Goal: Task Accomplishment & Management: Manage account settings

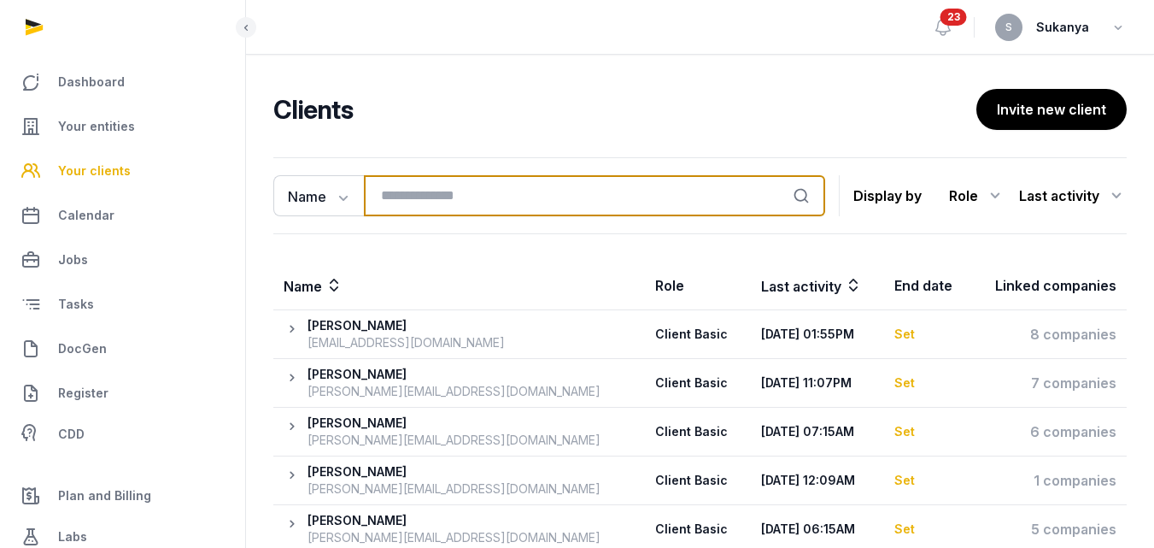
click at [387, 196] on input "search" at bounding box center [594, 195] width 461 height 41
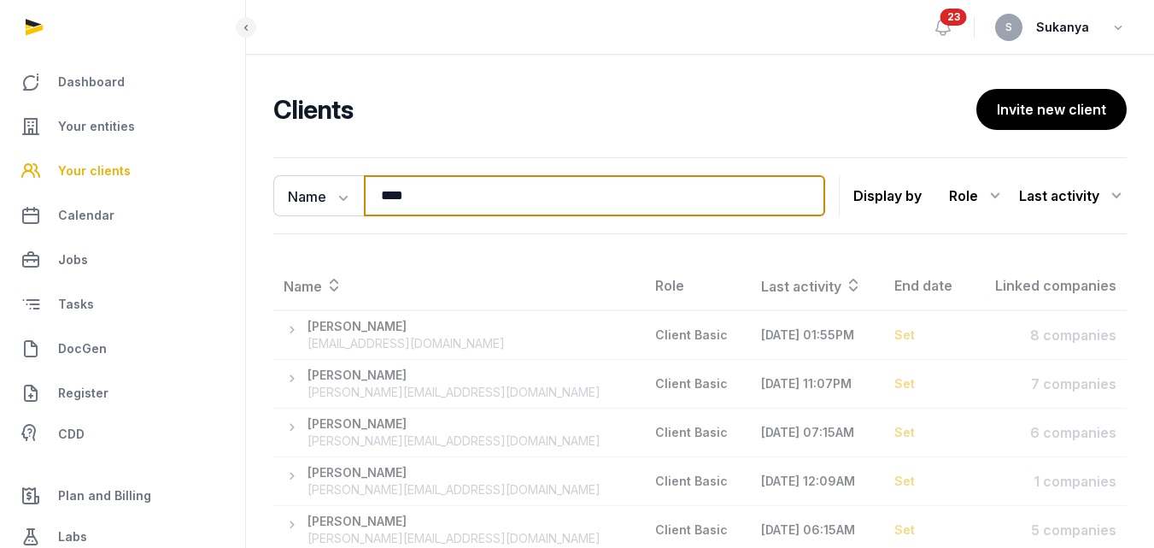
type input "****"
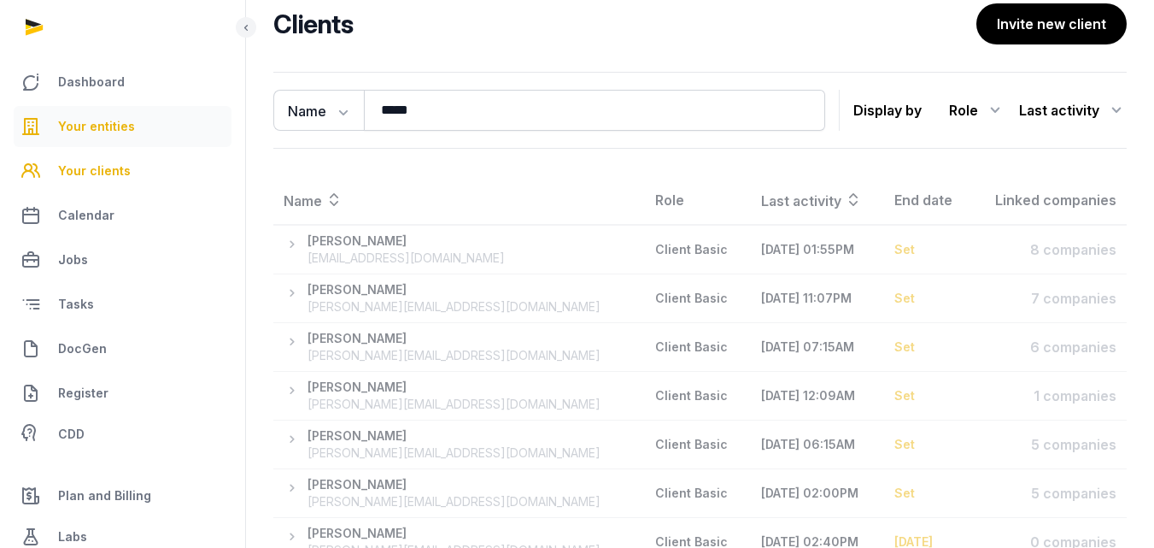
click at [114, 122] on span "Your entities" at bounding box center [96, 126] width 77 height 21
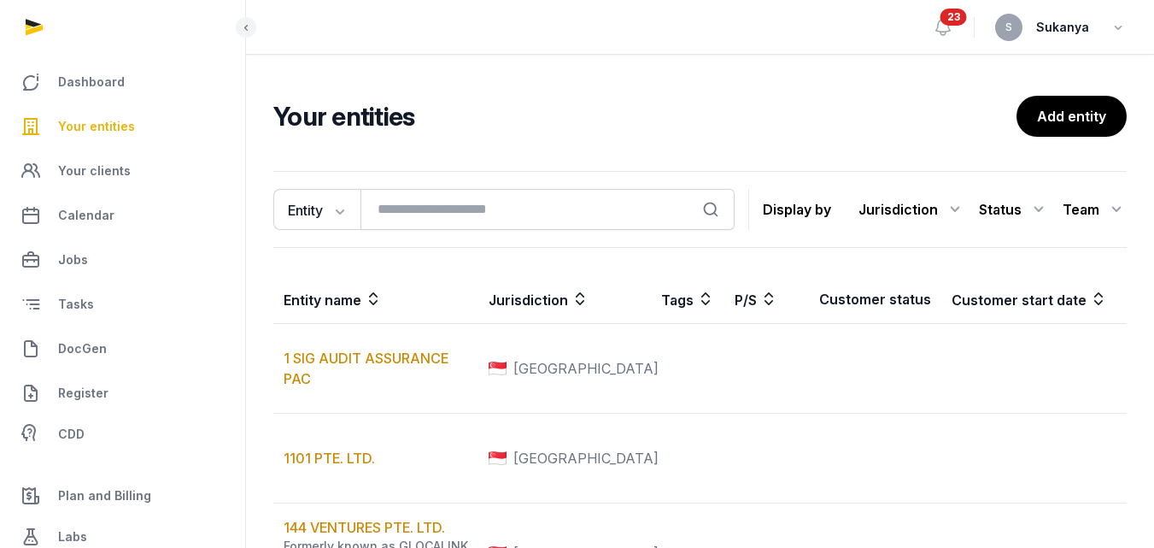
click at [69, 123] on span "Your entities" at bounding box center [96, 126] width 77 height 21
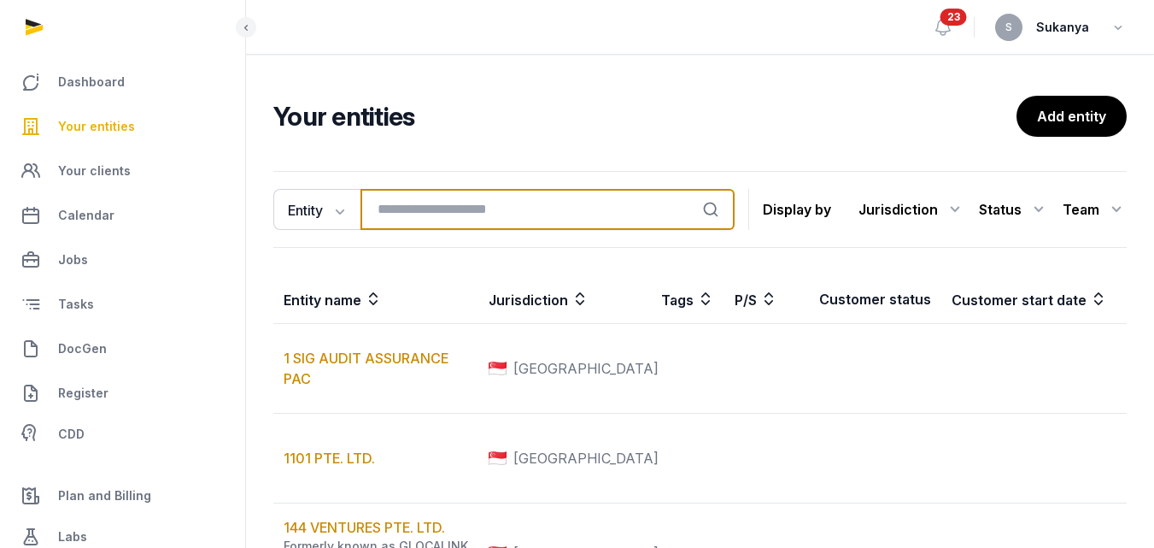
click at [432, 208] on input "search" at bounding box center [548, 209] width 374 height 41
type input "****"
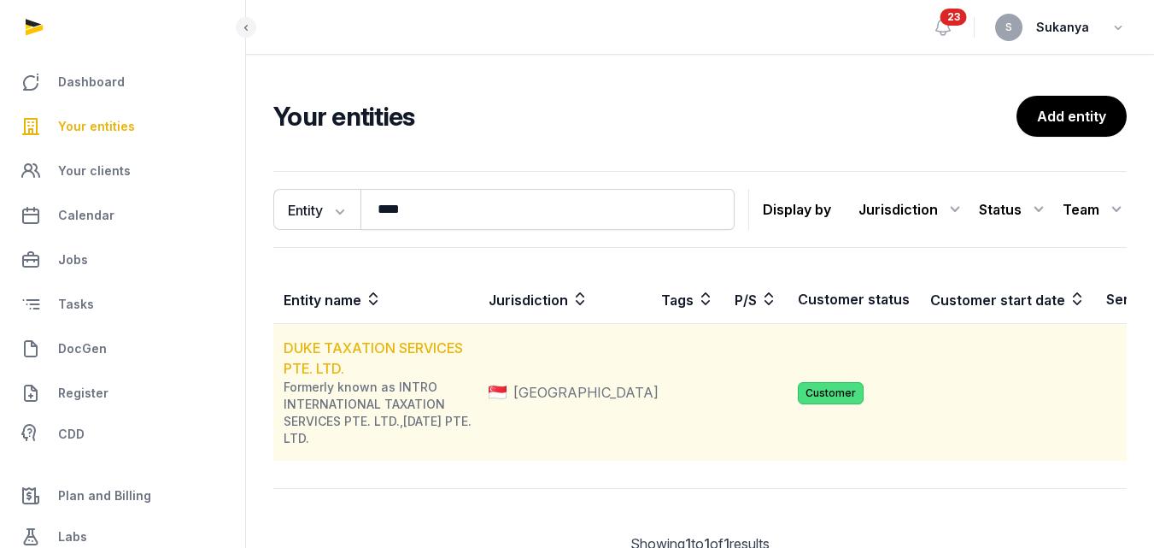
click at [386, 343] on link "DUKE TAXATION SERVICES PTE. LTD." at bounding box center [373, 358] width 179 height 38
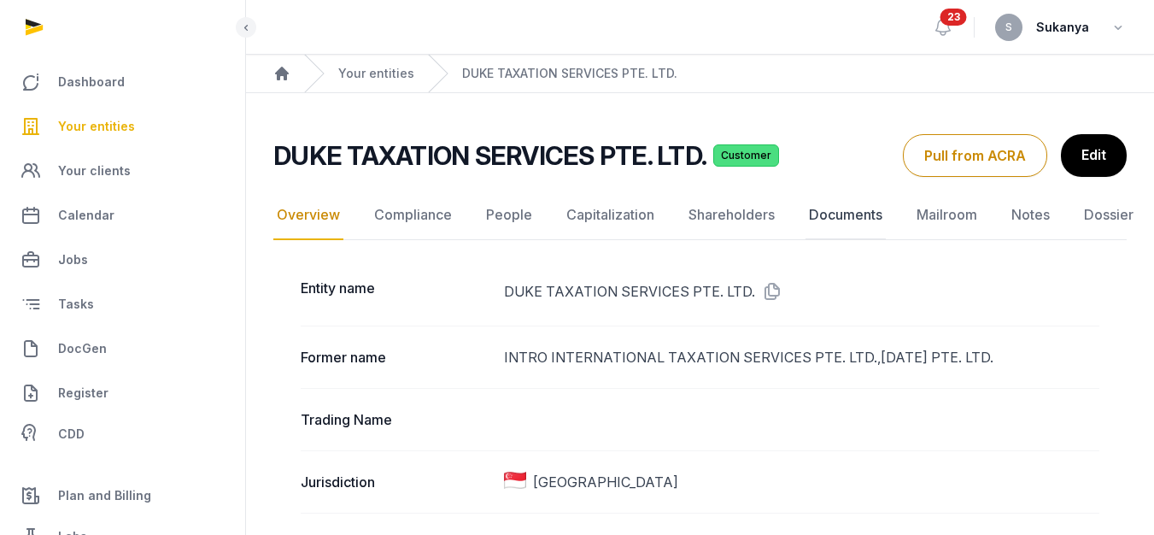
click at [842, 226] on link "Documents" at bounding box center [846, 216] width 80 height 50
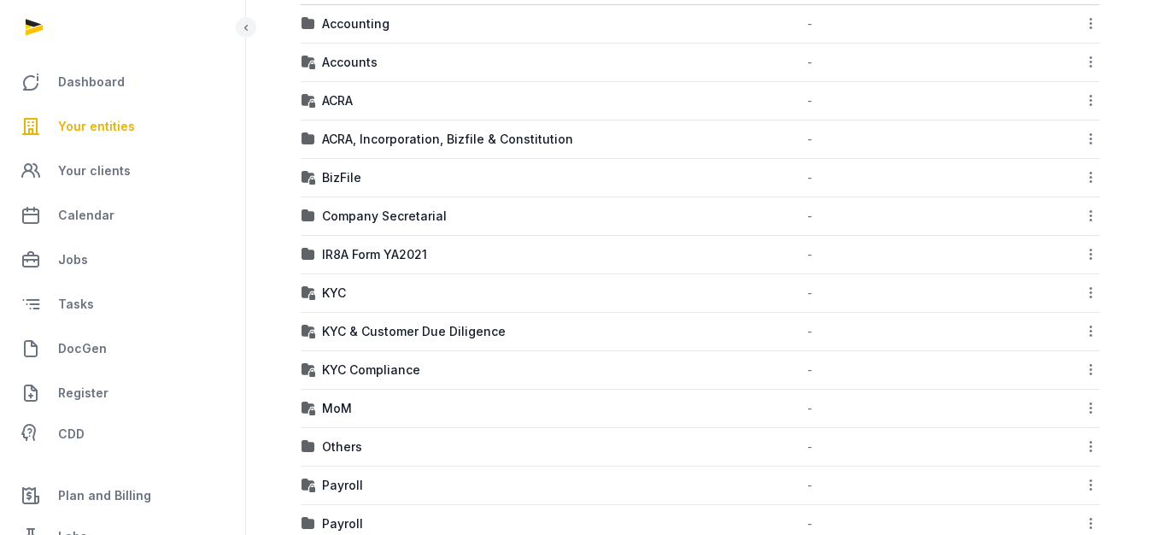
scroll to position [554, 0]
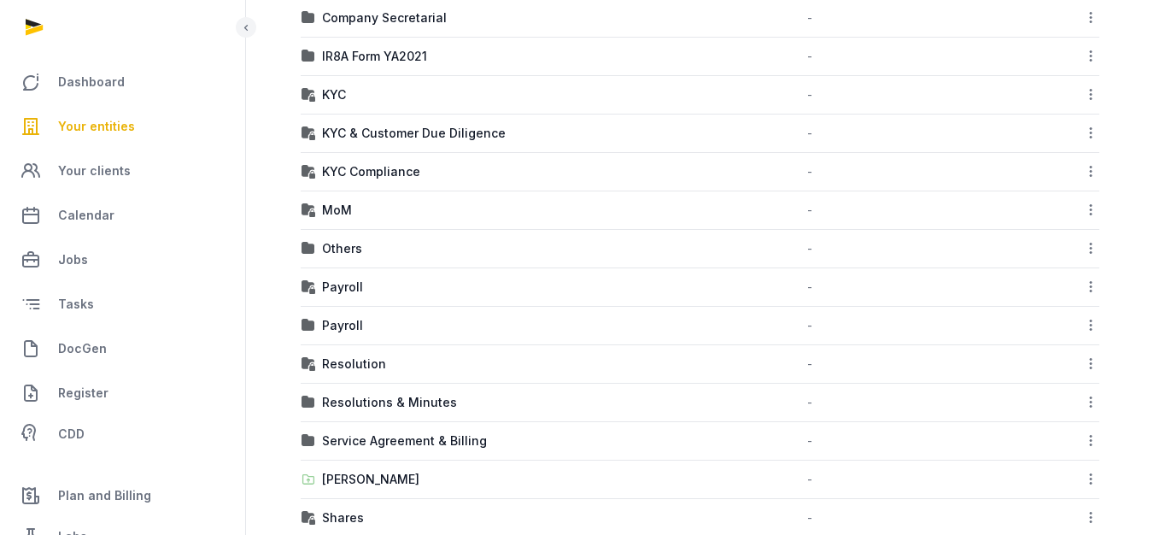
click at [310, 330] on img at bounding box center [309, 326] width 14 height 14
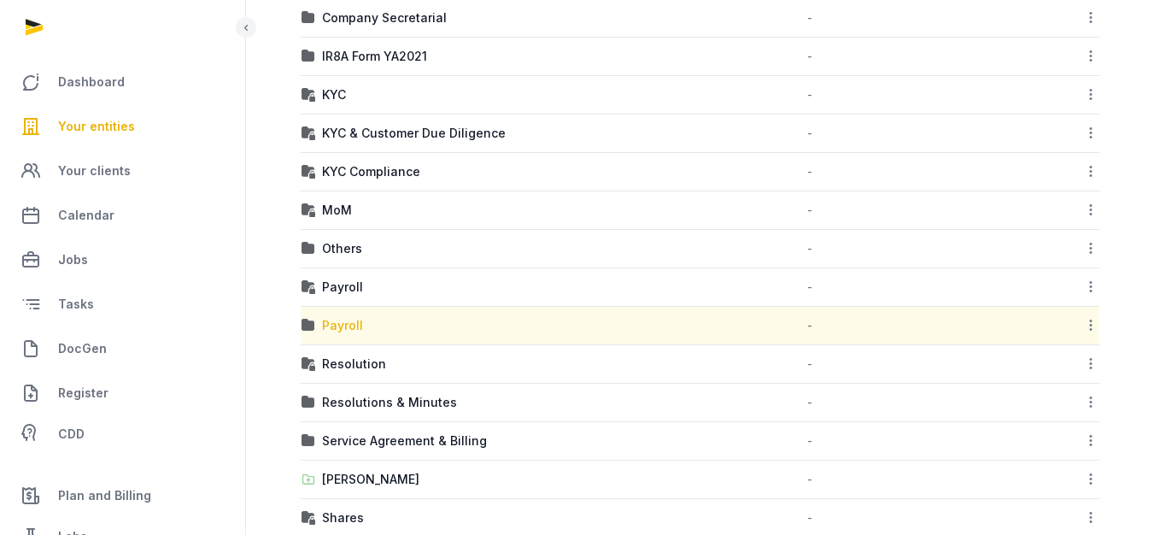
click at [336, 323] on div "Payroll" at bounding box center [342, 325] width 41 height 17
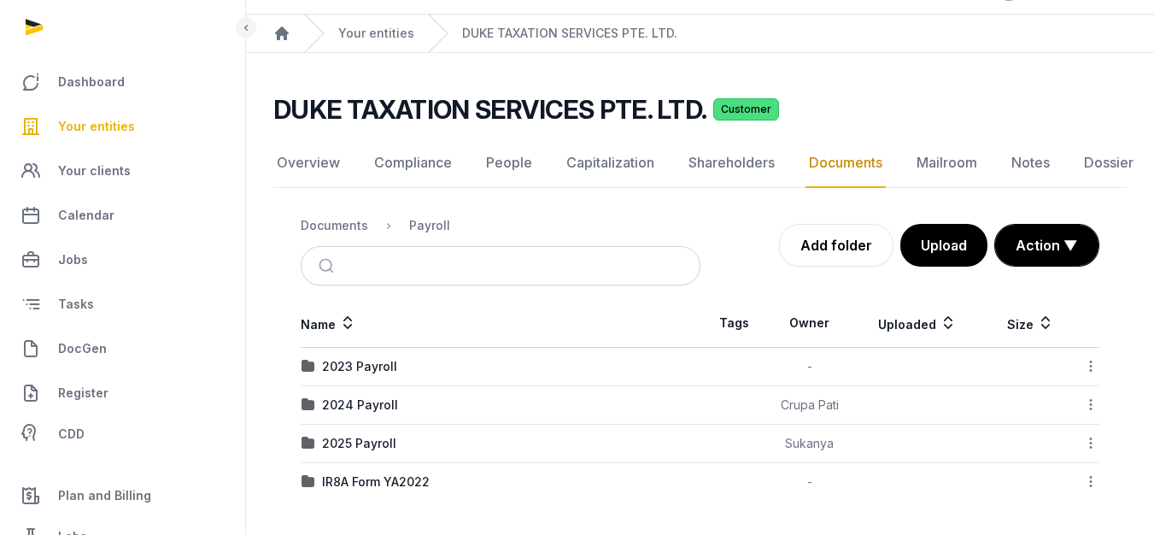
scroll to position [40, 0]
click at [338, 433] on td "2025 Payroll" at bounding box center [501, 444] width 400 height 38
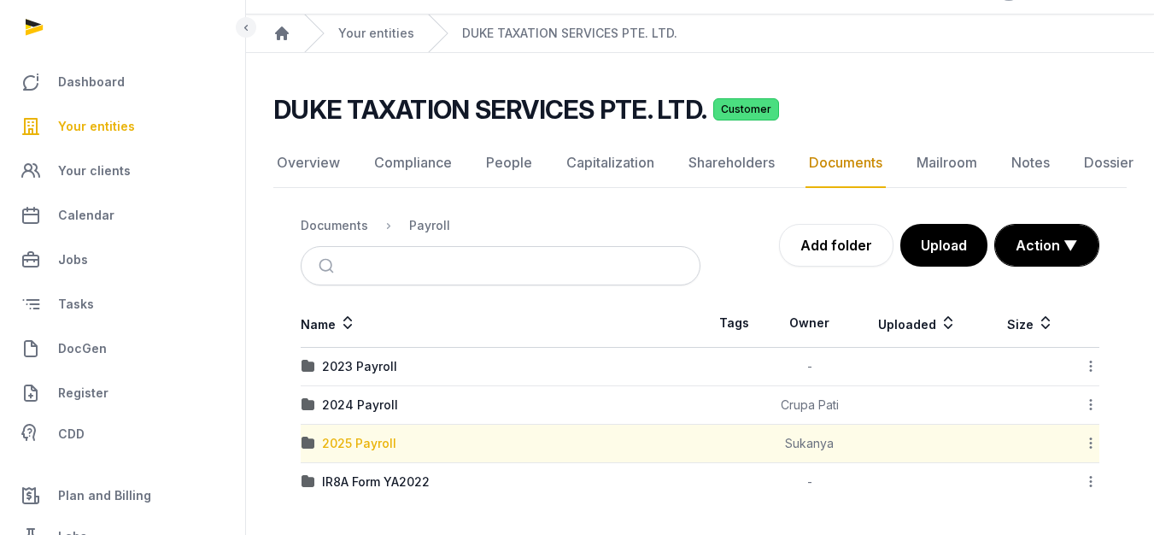
click at [338, 444] on div "2025 Payroll" at bounding box center [359, 443] width 74 height 17
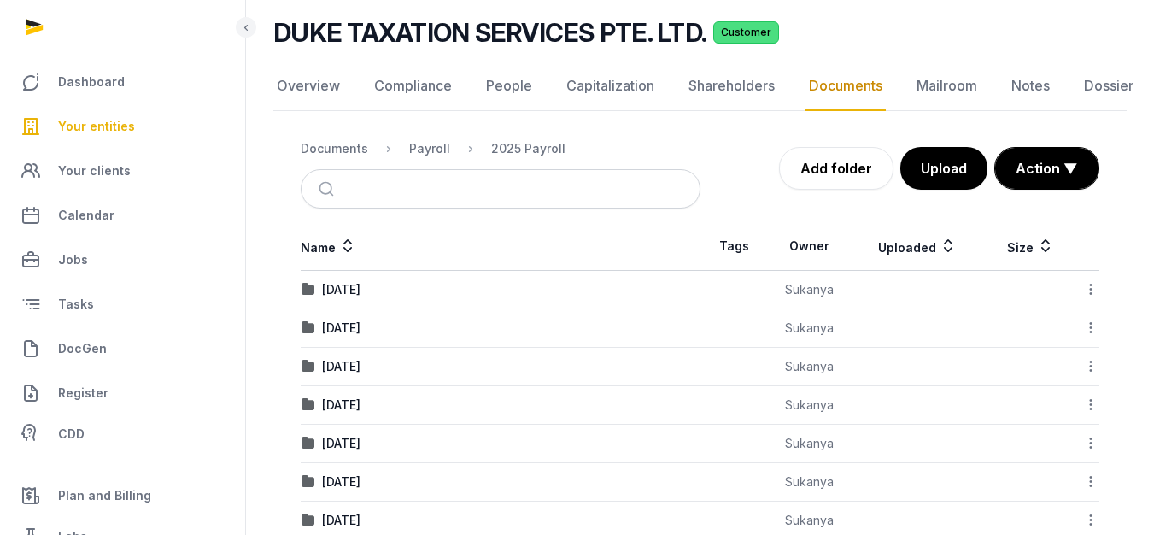
scroll to position [155, 0]
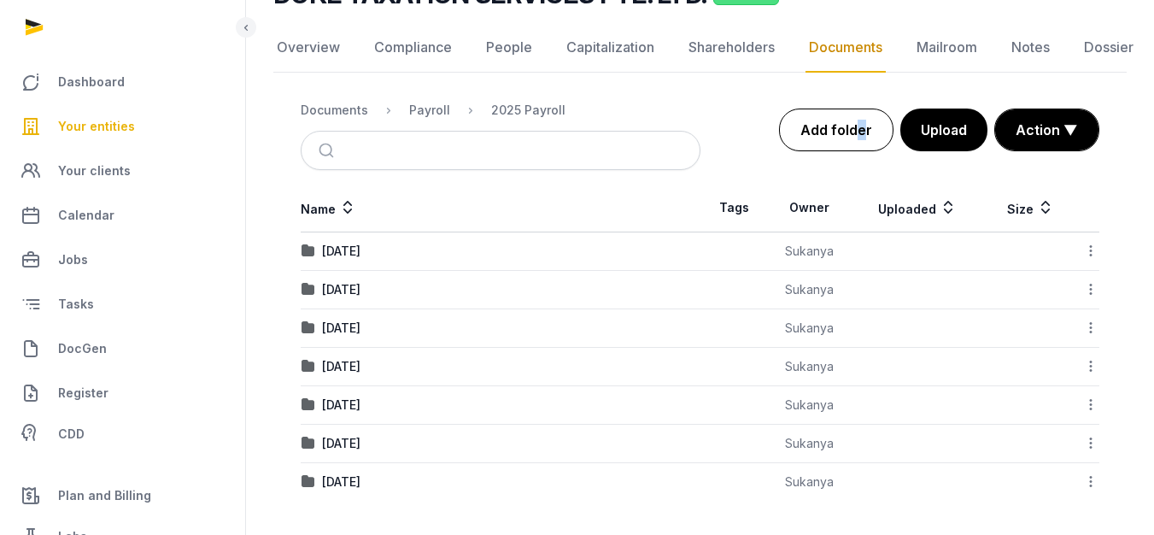
click at [856, 144] on link "Add folder" at bounding box center [836, 130] width 114 height 43
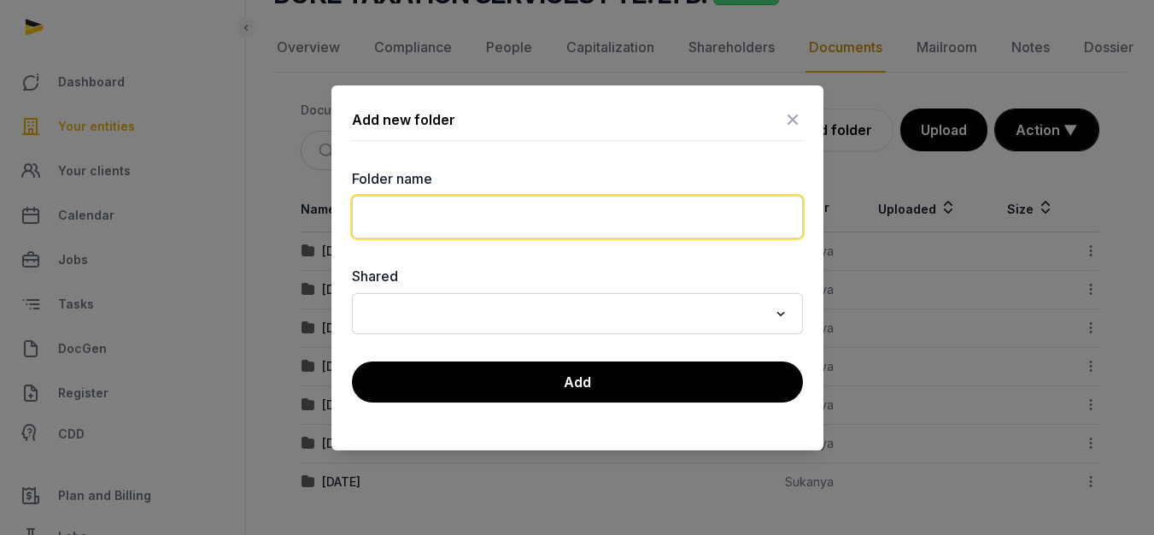
click at [660, 222] on input "text" at bounding box center [577, 217] width 451 height 43
type input "**********"
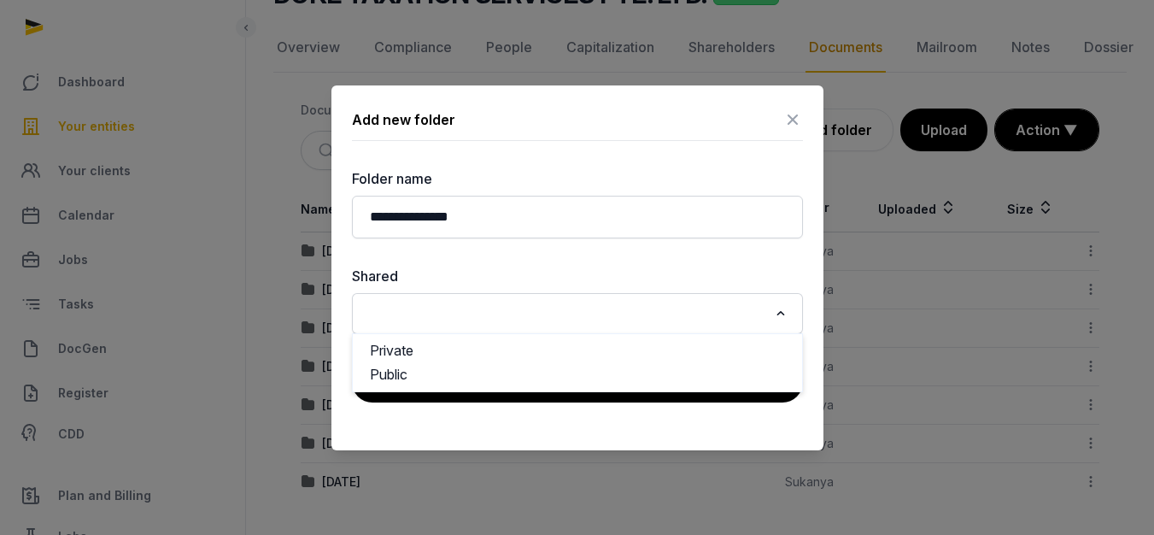
click at [896, 213] on div at bounding box center [577, 267] width 1154 height 535
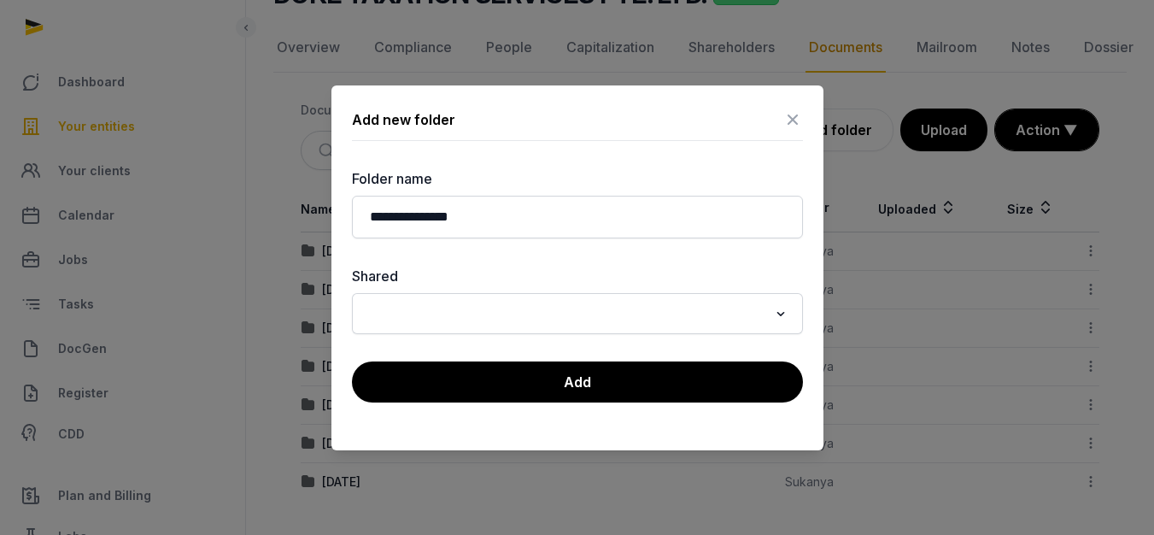
click at [873, 183] on div at bounding box center [577, 267] width 1154 height 535
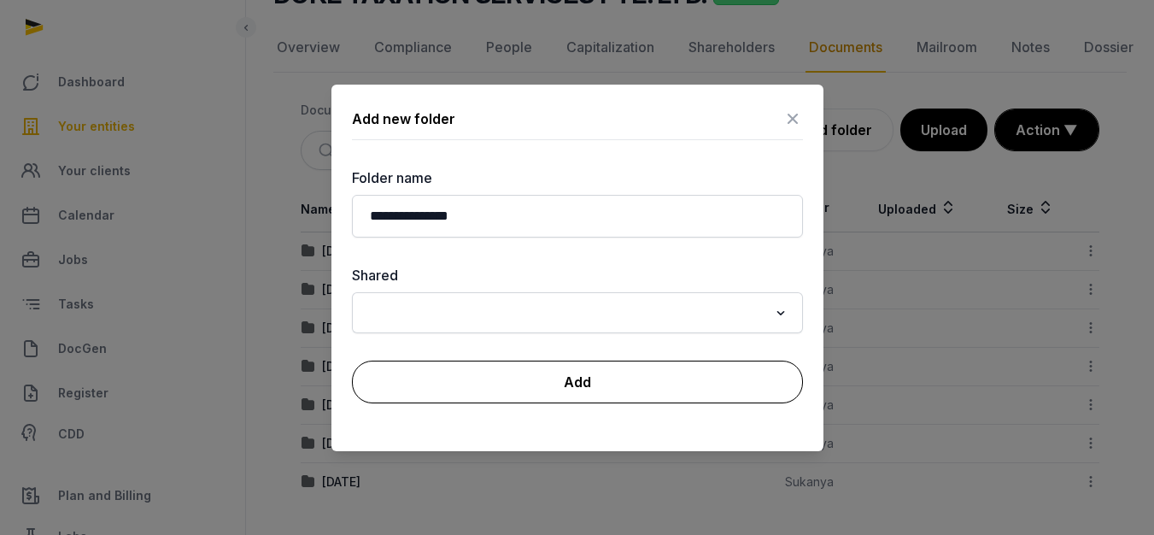
click at [561, 364] on button "Add" at bounding box center [577, 382] width 451 height 43
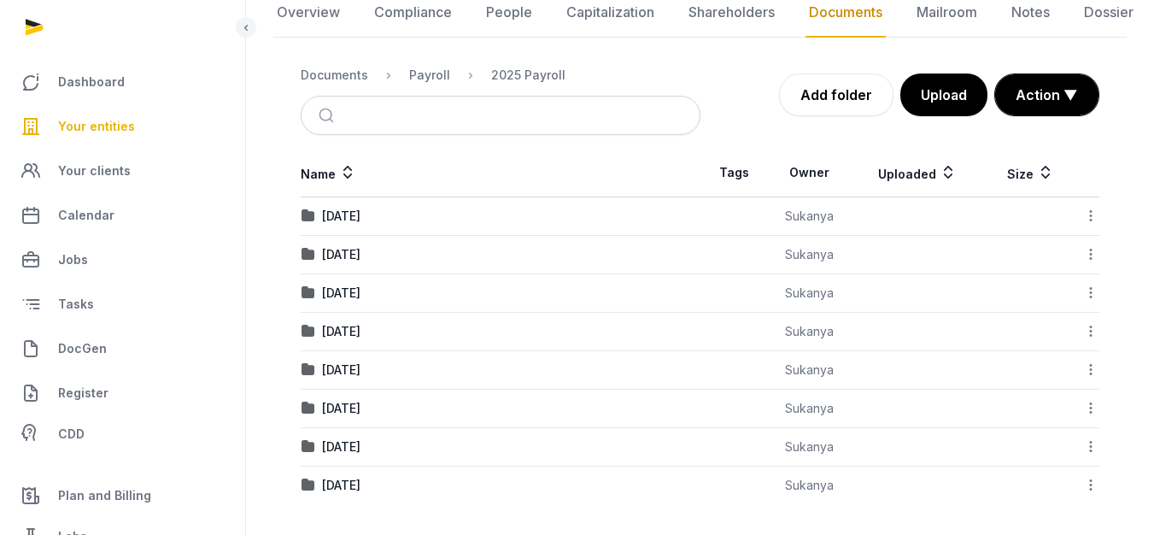
scroll to position [194, 0]
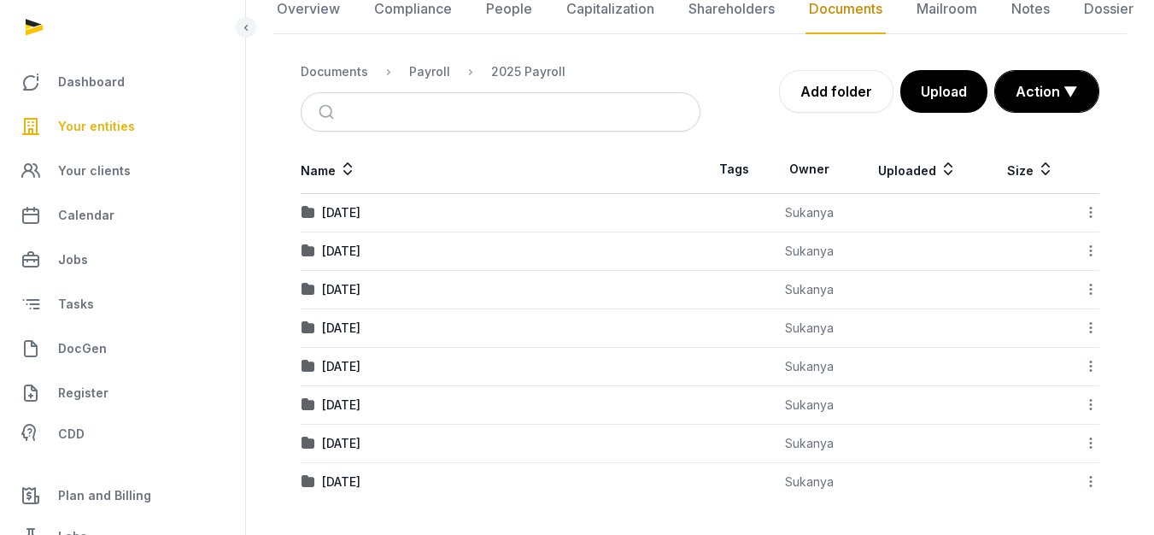
click at [361, 476] on div "08. August 2025" at bounding box center [341, 481] width 38 height 17
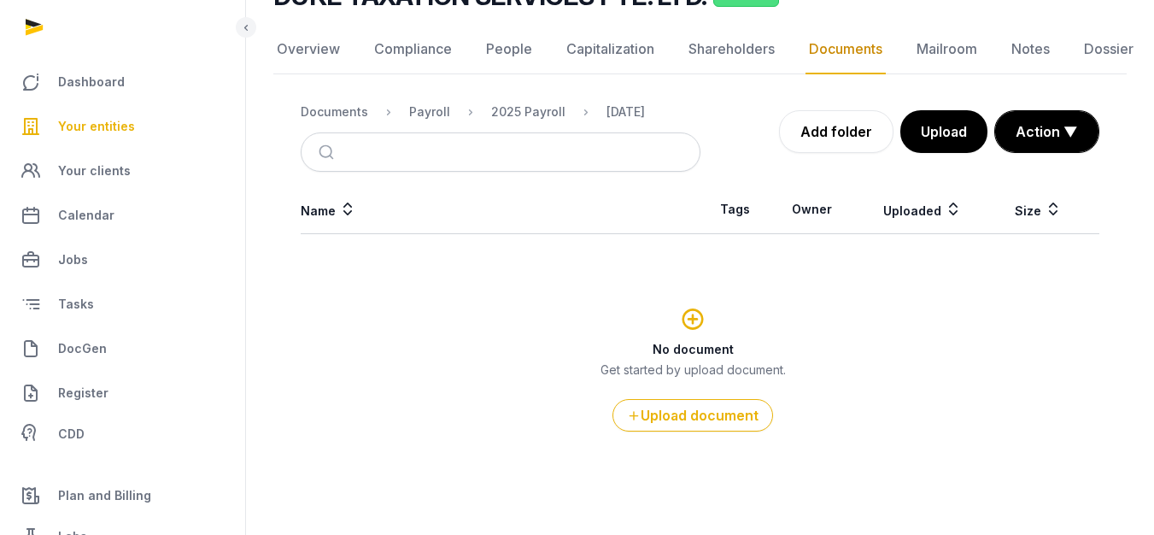
scroll to position [154, 0]
click at [923, 155] on div "Documents Payroll 2025 Payroll 08. August 2025 Add folder Upload Action ▼ Start…" at bounding box center [700, 131] width 799 height 80
click at [931, 139] on button "Upload" at bounding box center [943, 131] width 89 height 43
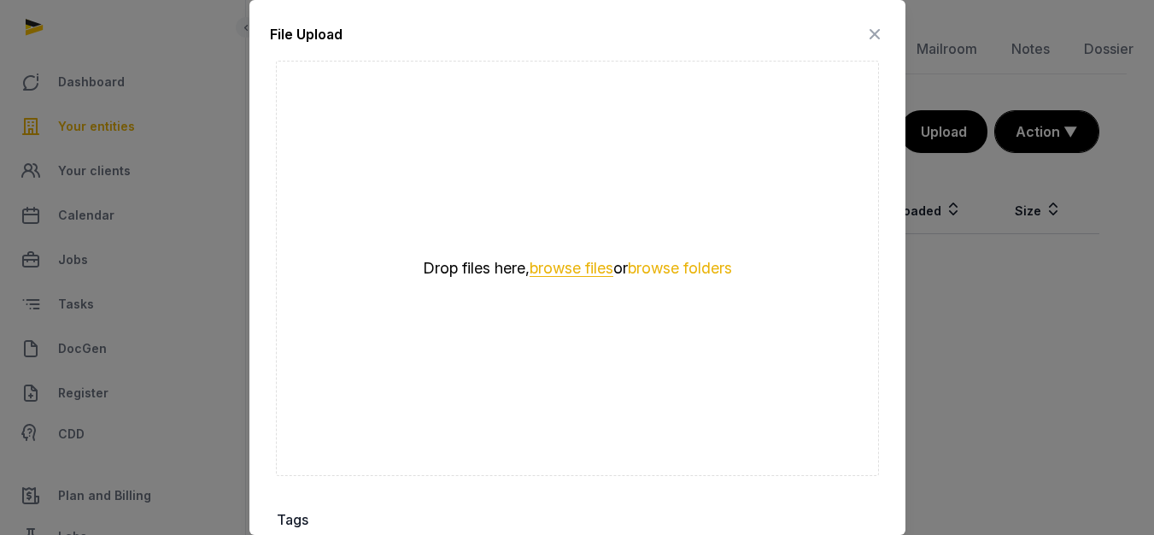
click at [596, 263] on button "browse files" at bounding box center [572, 269] width 84 height 16
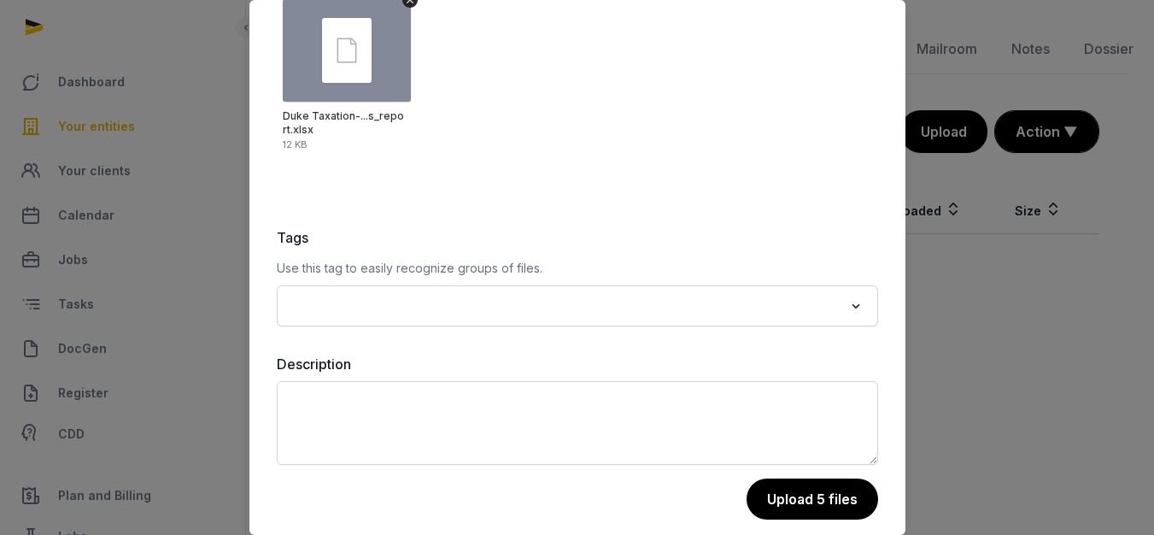
scroll to position [288, 0]
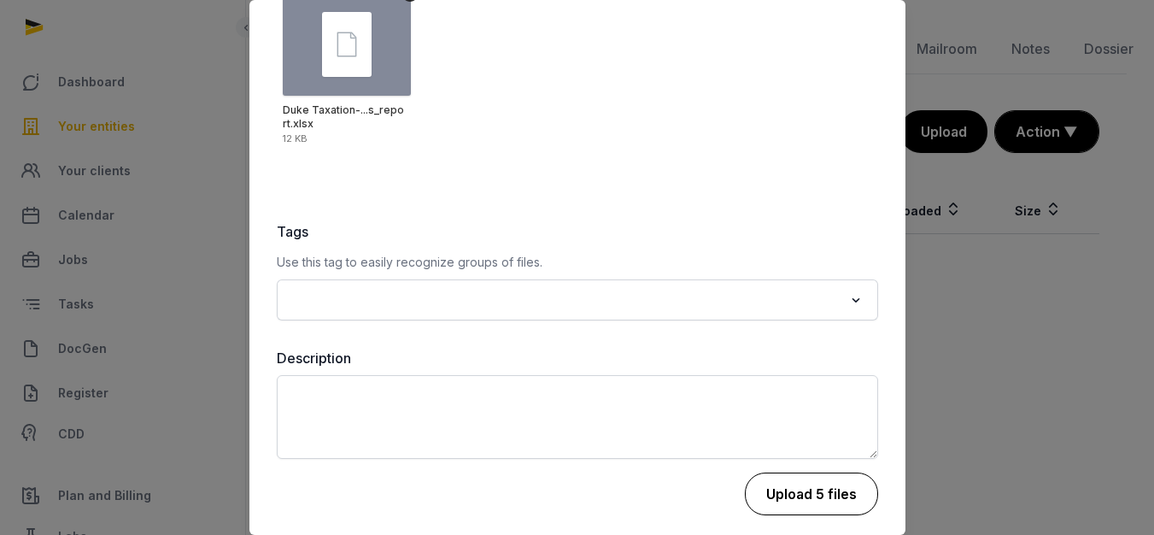
click at [755, 484] on button "Upload 5 files" at bounding box center [811, 493] width 133 height 43
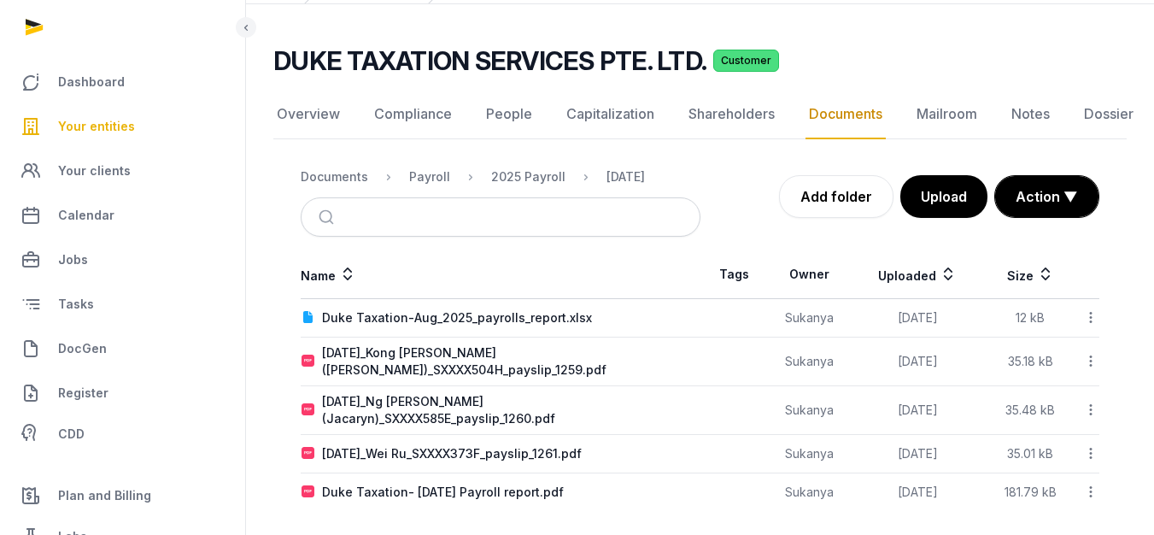
scroll to position [99, 0]
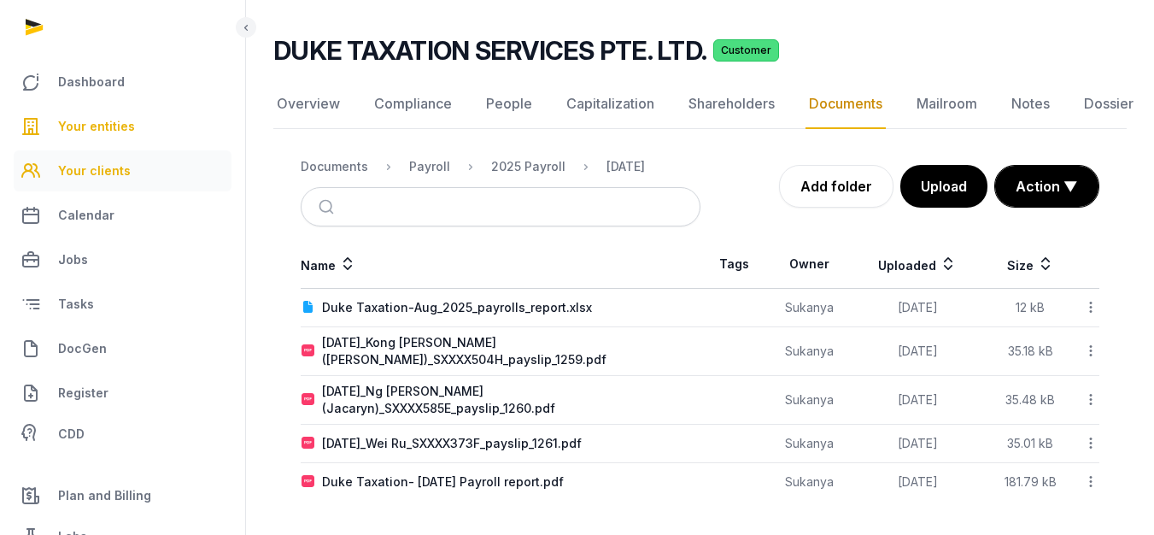
click at [97, 177] on span "Your clients" at bounding box center [94, 171] width 73 height 21
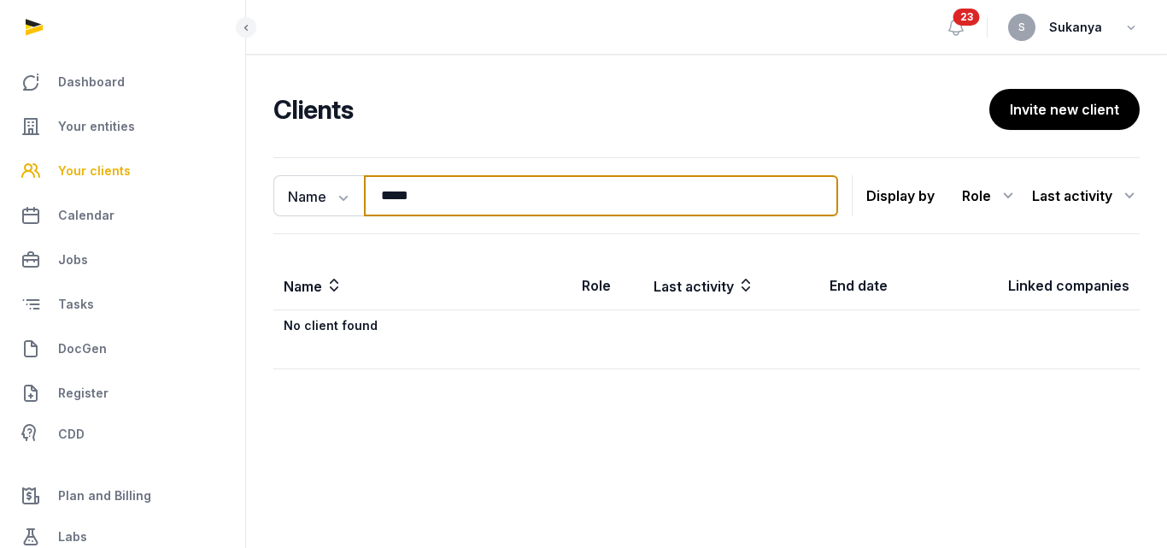
click at [505, 195] on input "****" at bounding box center [601, 195] width 474 height 41
type input "*"
type input "*******"
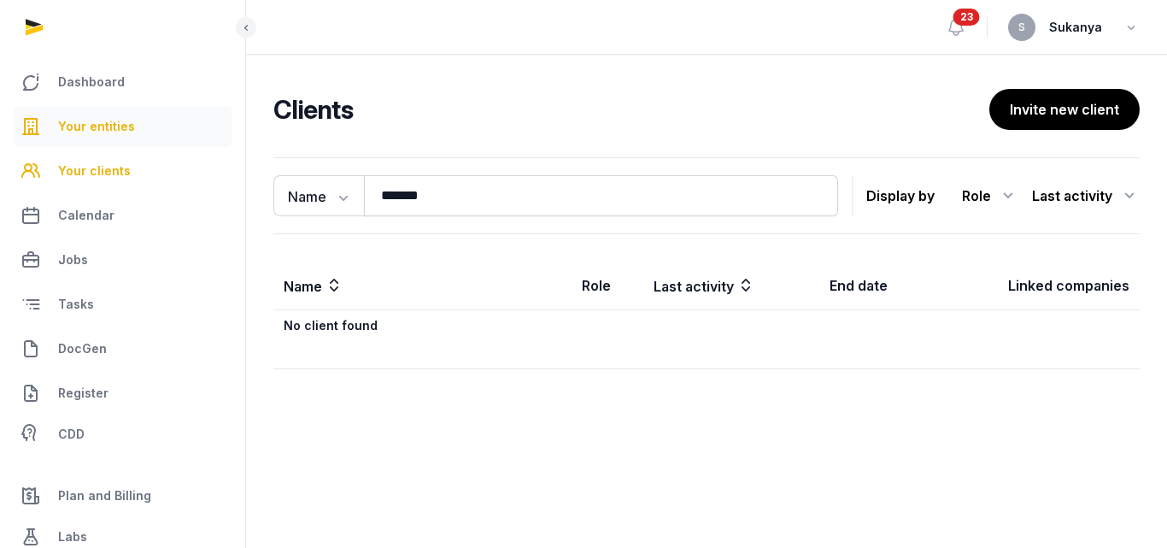
click at [88, 128] on span "Your entities" at bounding box center [96, 126] width 77 height 21
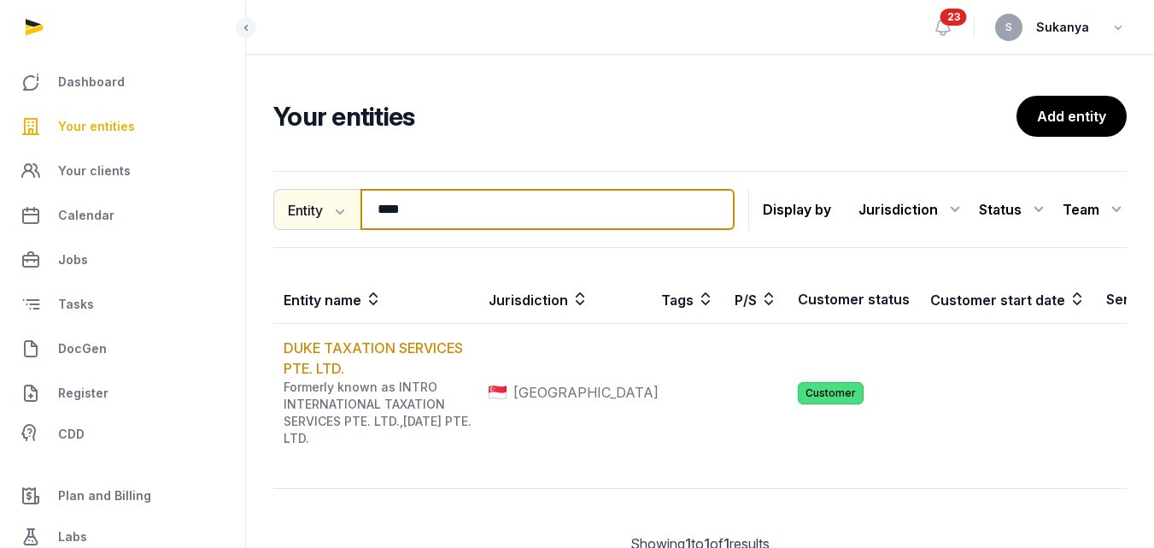
drag, startPoint x: 426, startPoint y: 218, endPoint x: 276, endPoint y: 220, distance: 150.4
click at [276, 220] on div "Entity Entity People Tags Services **** Search" at bounding box center [503, 209] width 461 height 41
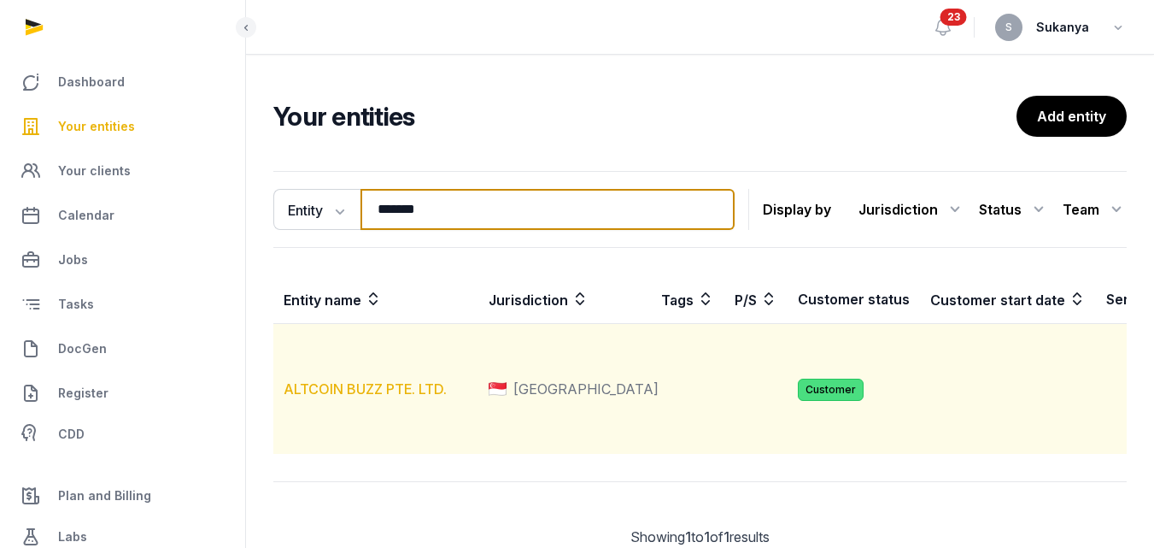
type input "*******"
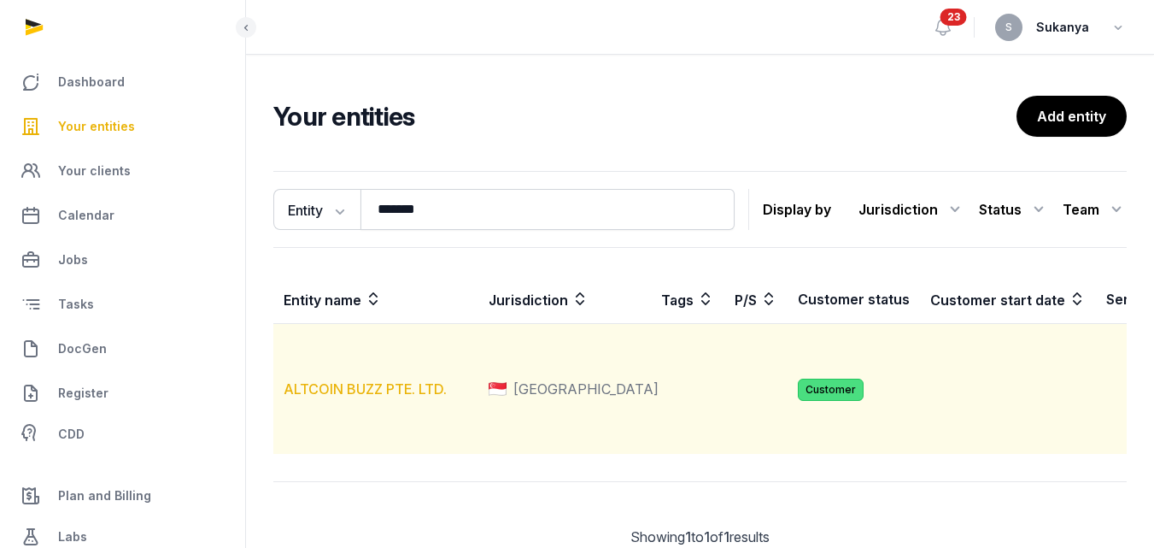
click at [405, 397] on link "ALTCOIN BUZZ PTE. LTD." at bounding box center [365, 388] width 163 height 17
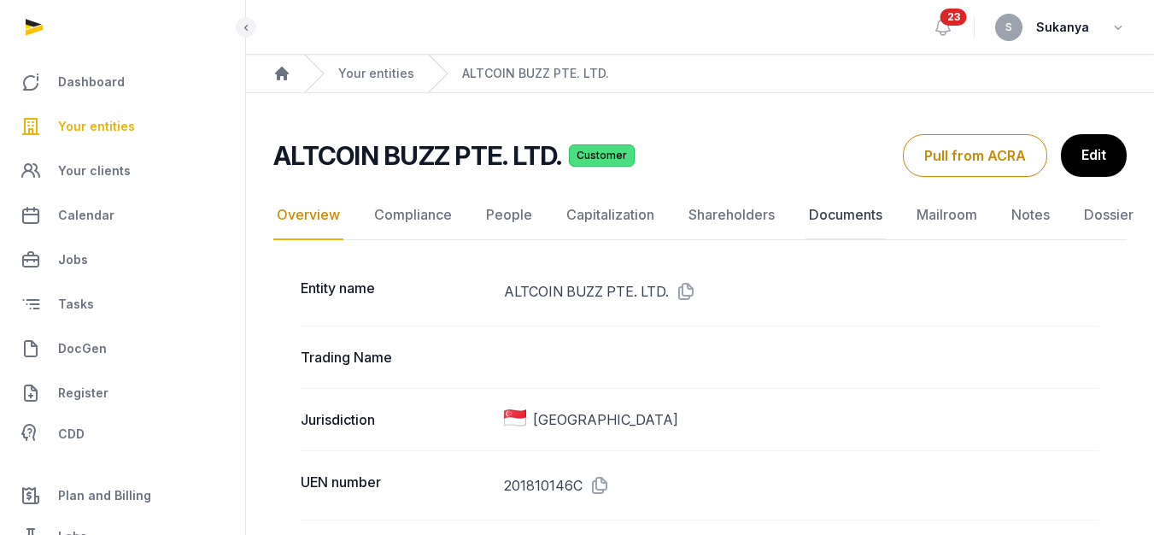
click at [838, 206] on link "Documents" at bounding box center [846, 216] width 80 height 50
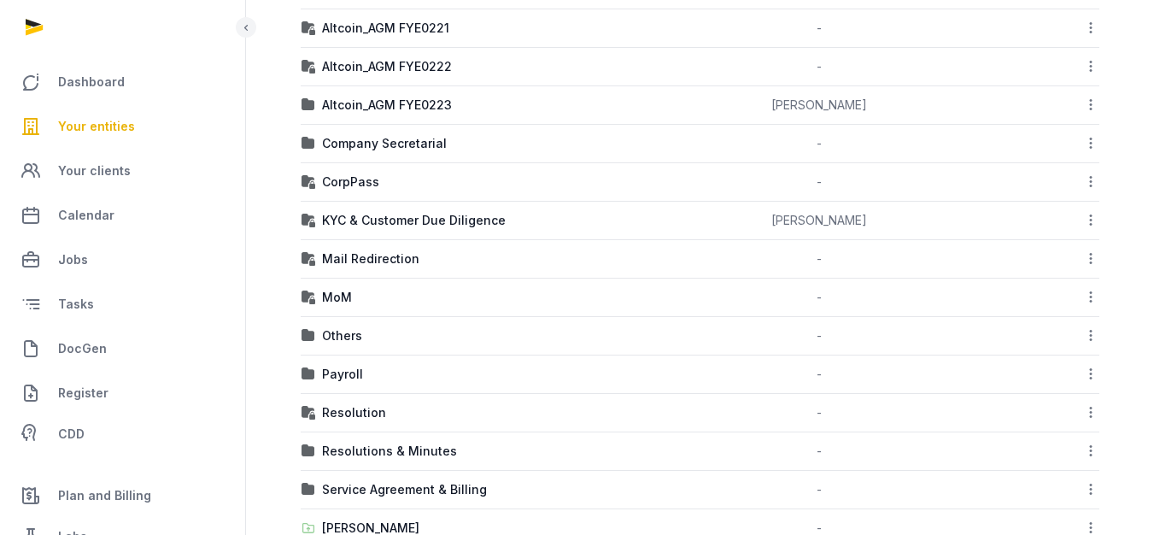
scroll to position [724, 0]
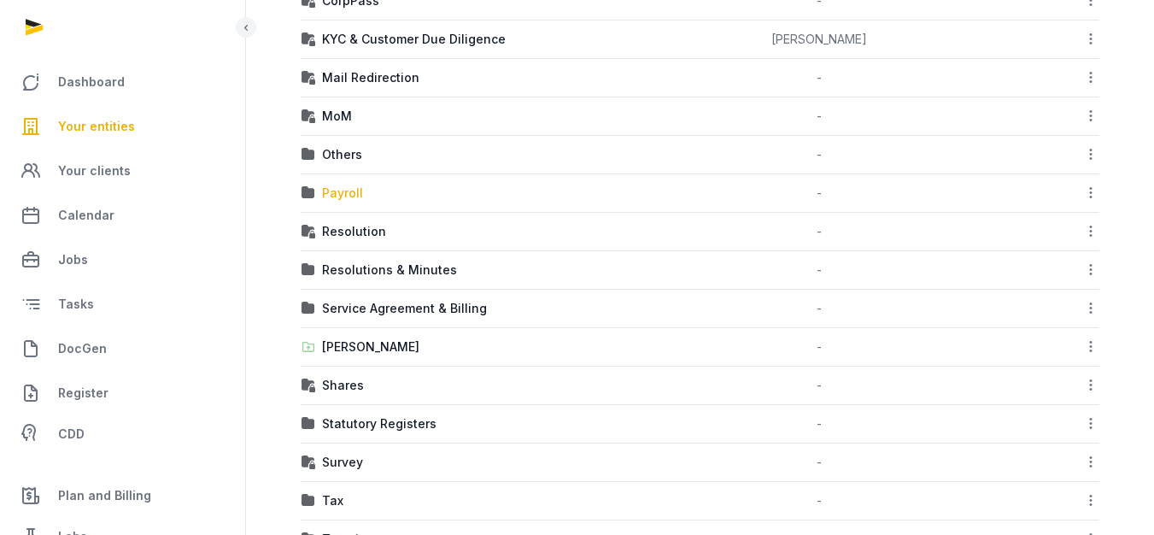
click at [355, 193] on div "Payroll" at bounding box center [342, 193] width 41 height 17
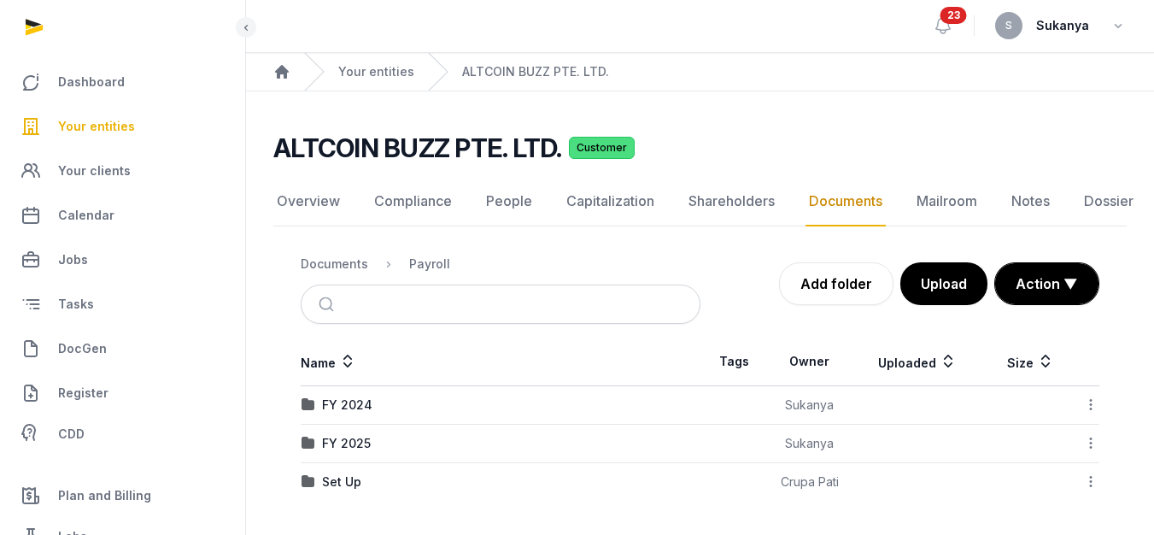
scroll to position [13, 0]
click at [378, 438] on div "FY 2025" at bounding box center [501, 443] width 398 height 17
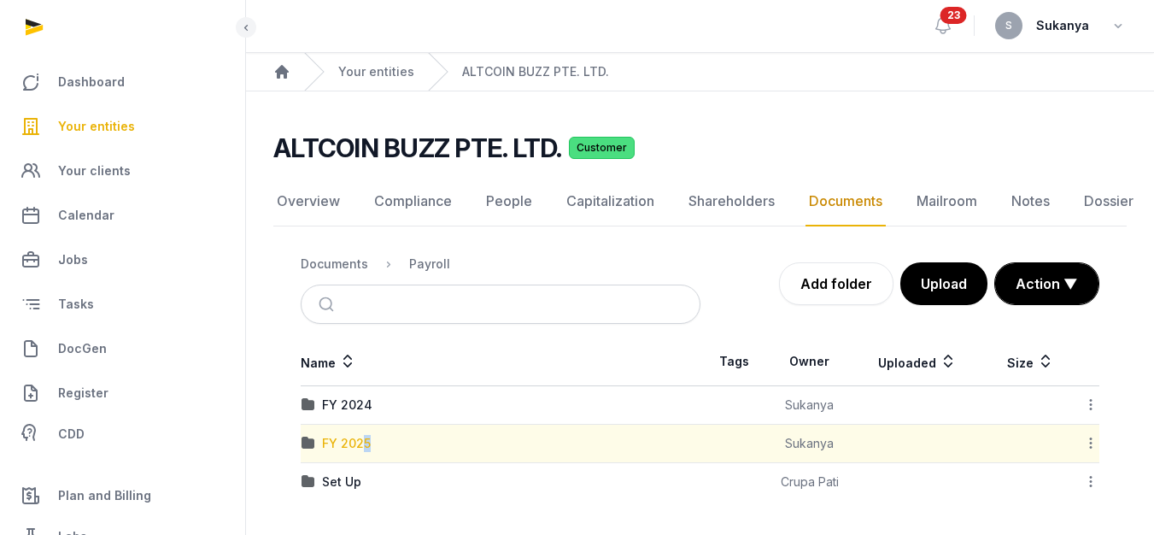
click at [367, 439] on div "FY 2025" at bounding box center [346, 443] width 49 height 17
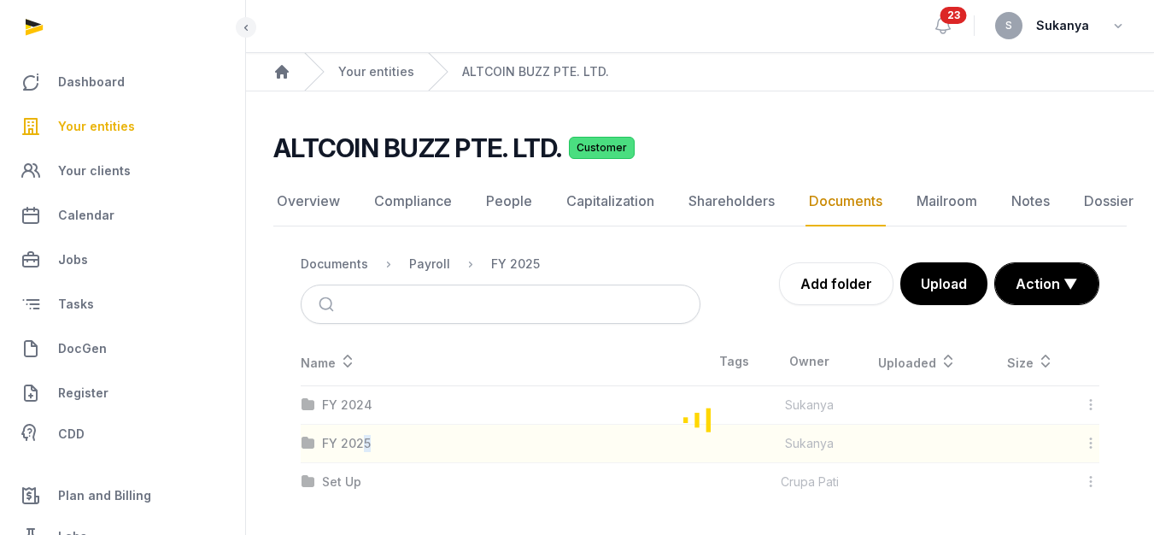
click at [367, 439] on div "Loading" at bounding box center [699, 418] width 853 height 163
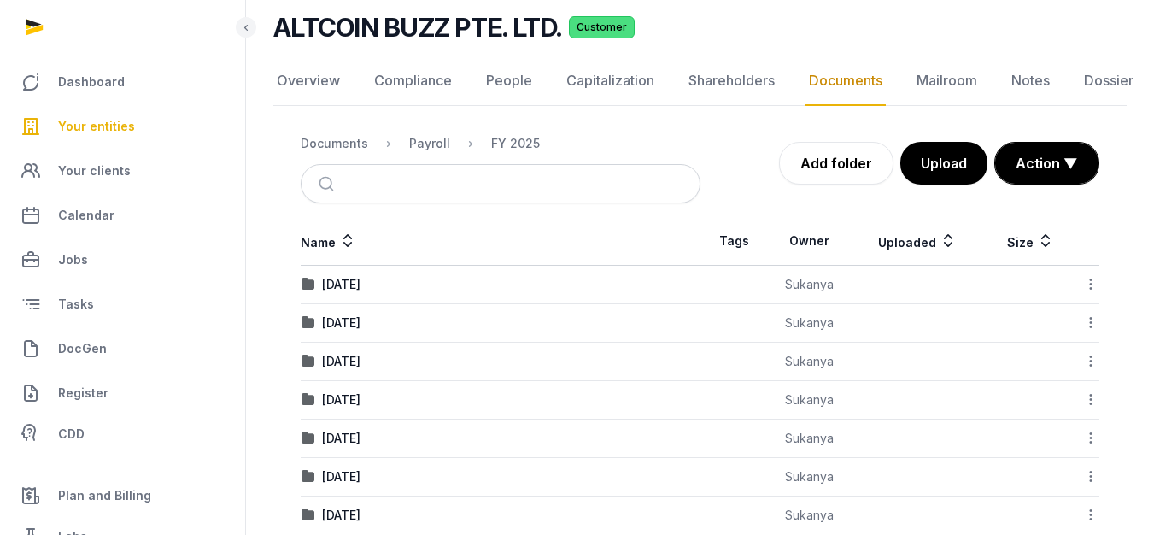
scroll to position [155, 0]
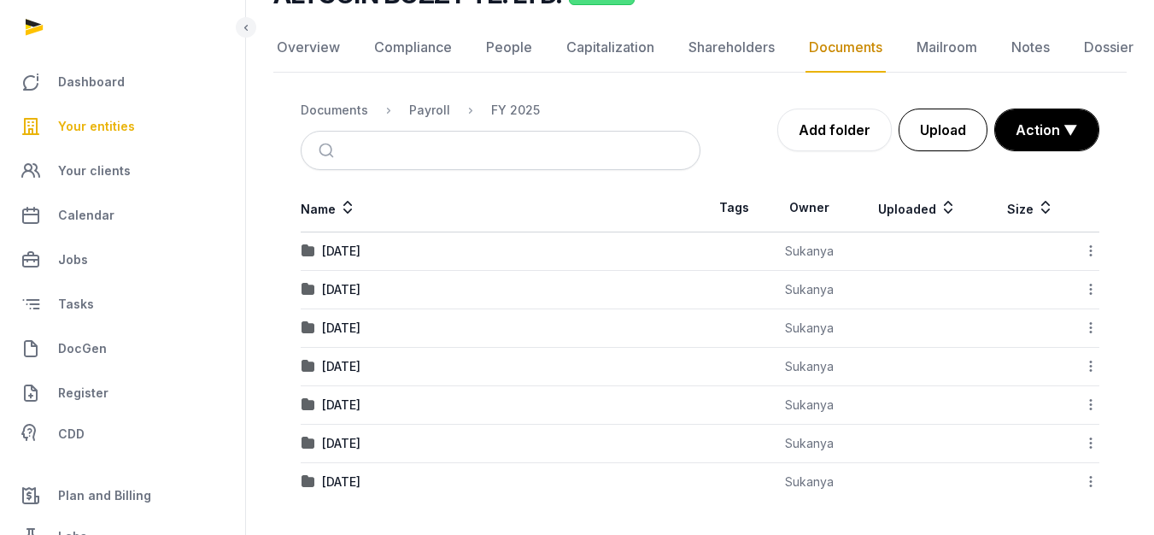
click at [943, 123] on button "Upload" at bounding box center [943, 130] width 89 height 43
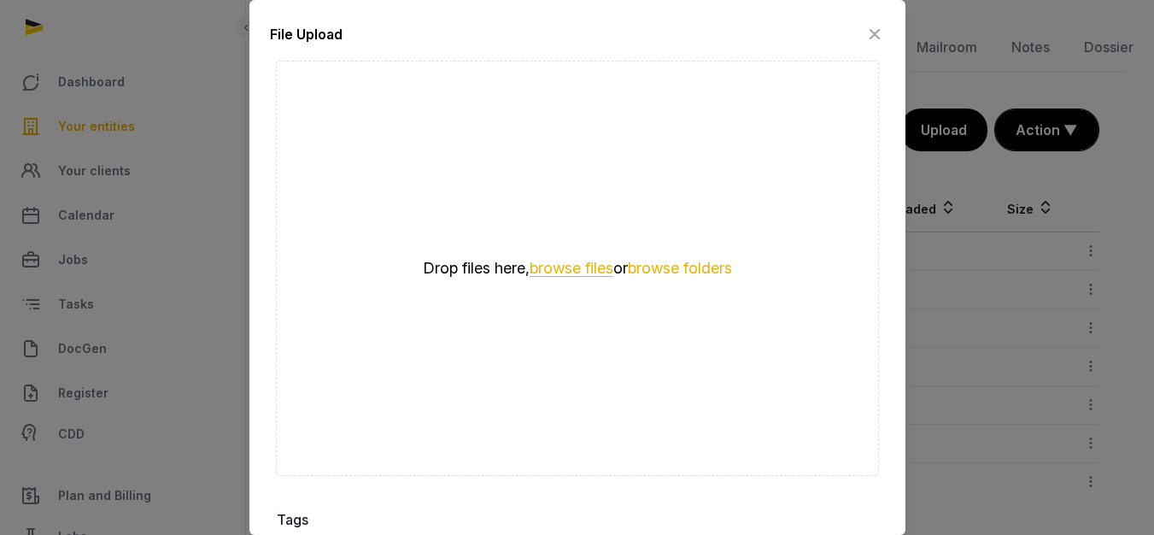
click at [550, 264] on button "browse files" at bounding box center [572, 269] width 84 height 16
click at [865, 27] on icon at bounding box center [875, 34] width 21 height 27
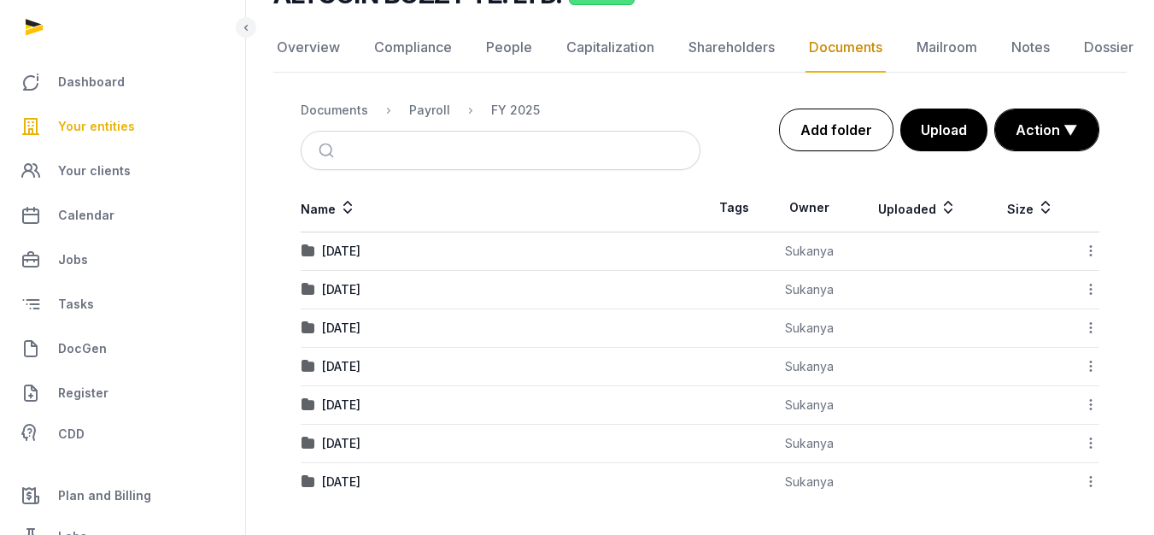
click at [860, 134] on link "Add folder" at bounding box center [836, 130] width 114 height 43
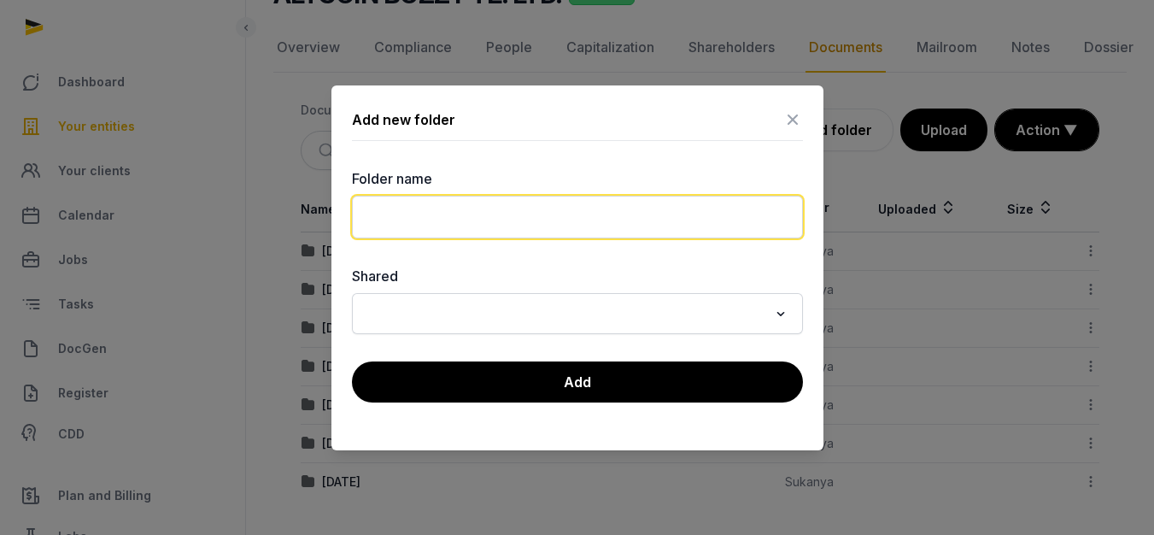
click at [501, 228] on input "text" at bounding box center [577, 217] width 451 height 43
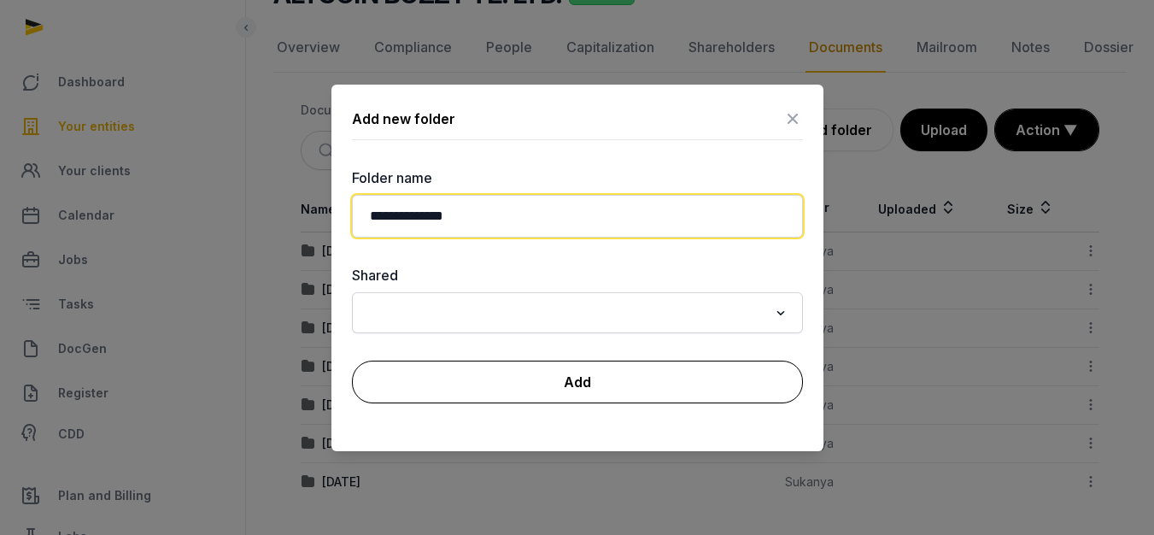
type input "**********"
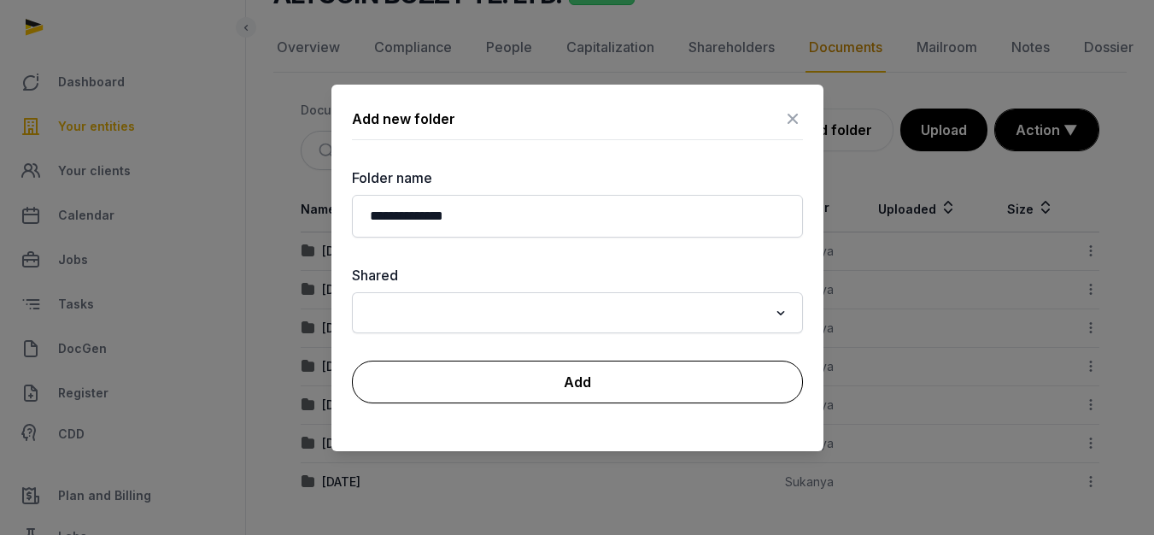
click at [552, 376] on button "Add" at bounding box center [577, 382] width 451 height 43
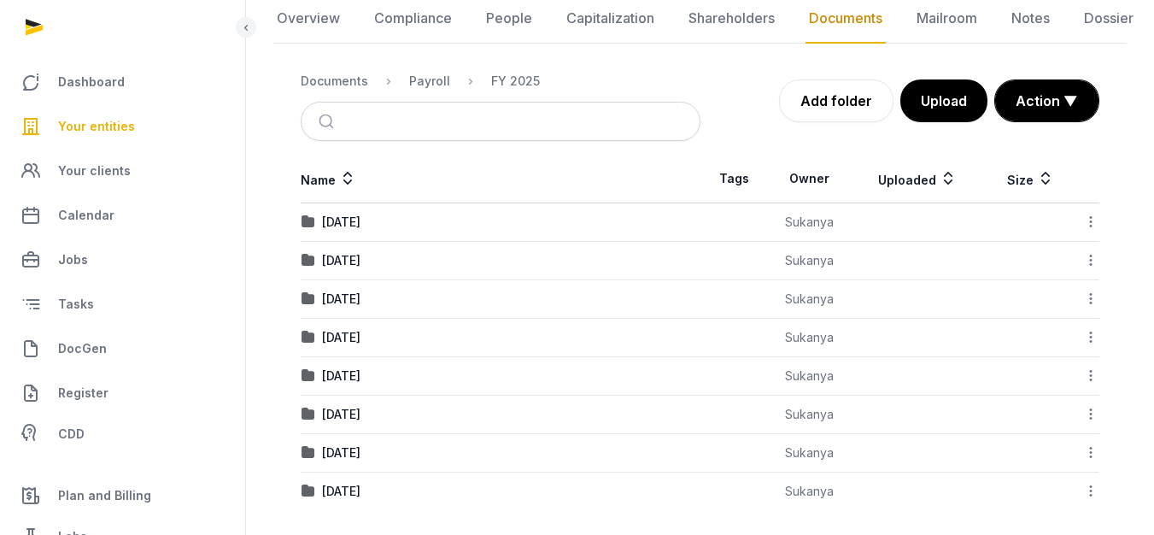
scroll to position [194, 0]
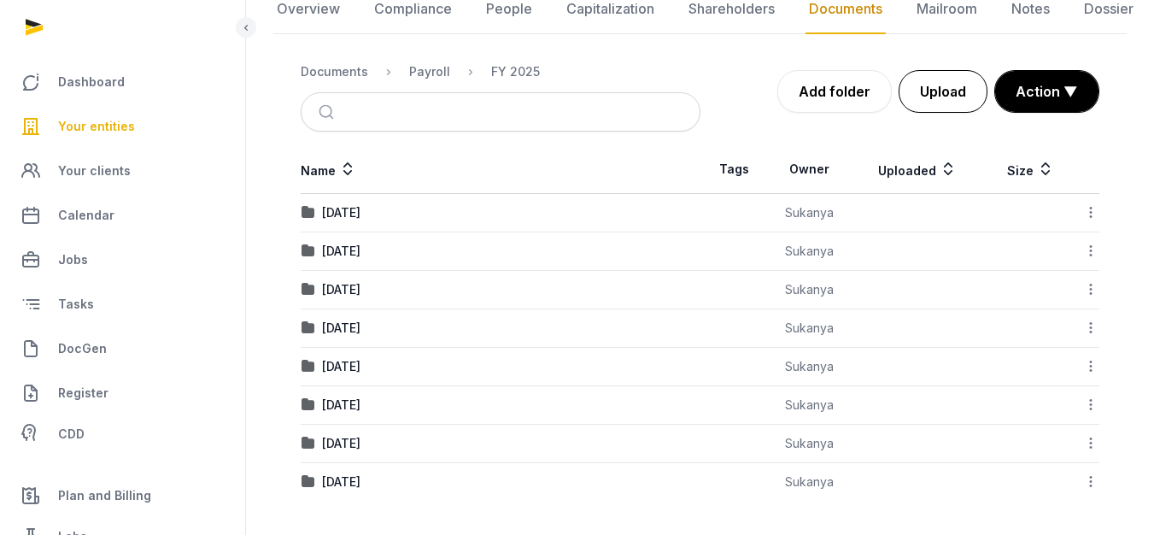
click at [933, 92] on button "Upload" at bounding box center [943, 91] width 89 height 43
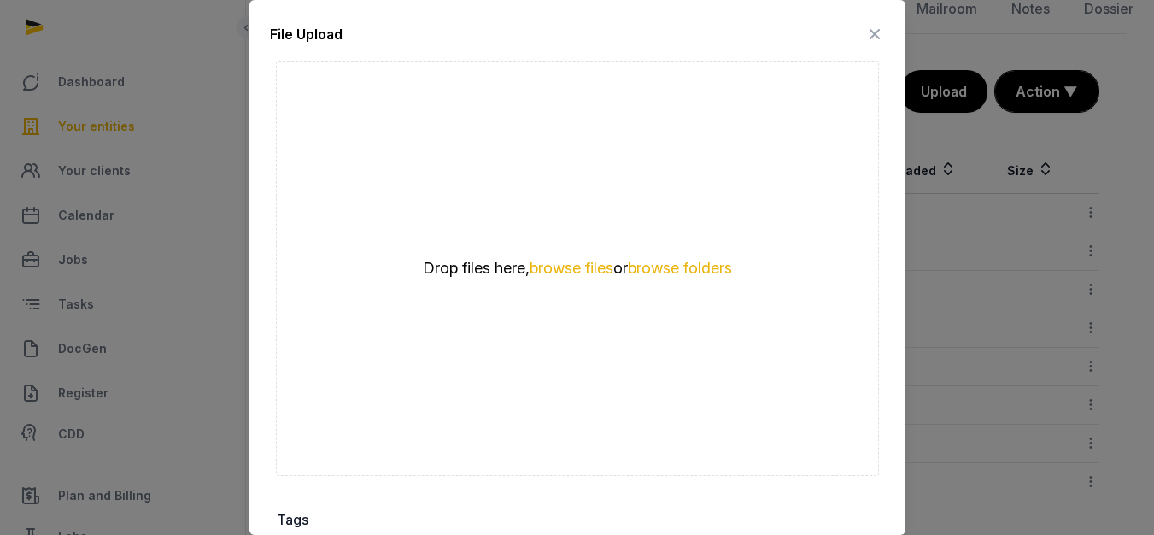
click at [865, 34] on icon at bounding box center [875, 34] width 21 height 27
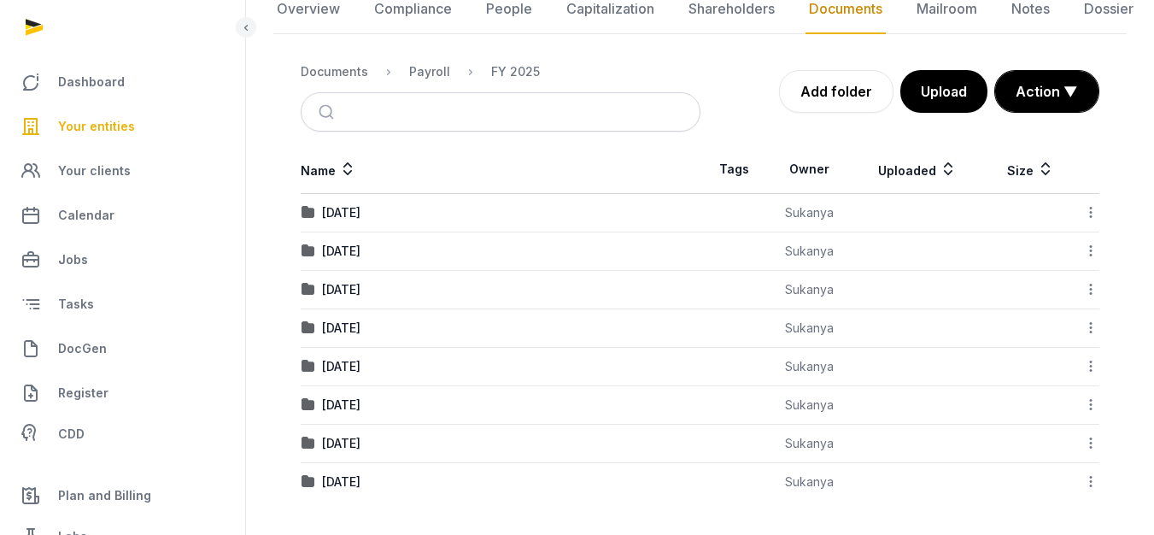
click at [392, 492] on td "8. August 2025" at bounding box center [501, 482] width 400 height 38
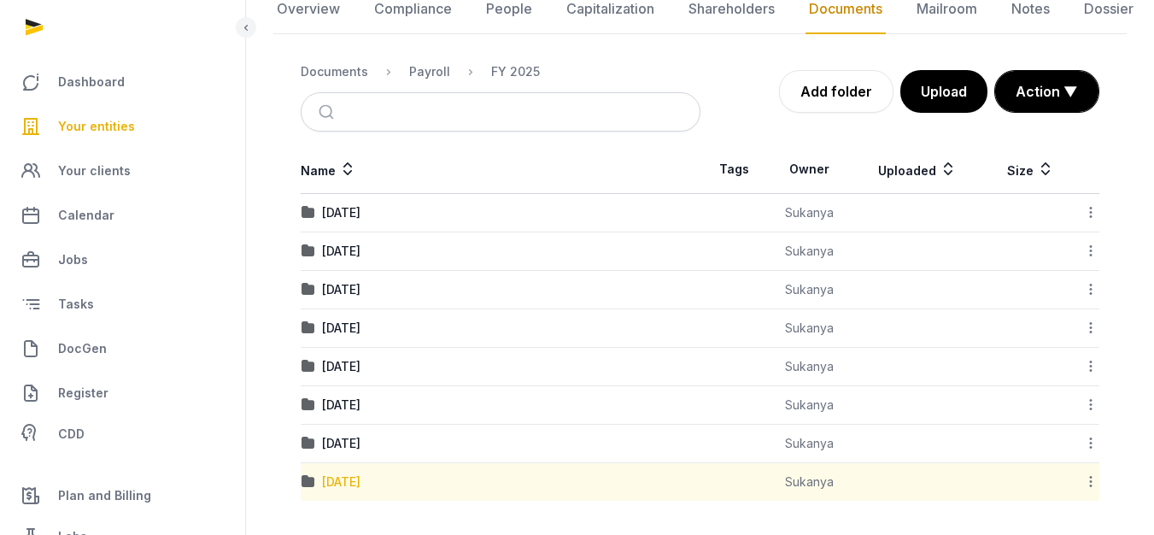
click at [361, 479] on div "8. August 2025" at bounding box center [341, 481] width 38 height 17
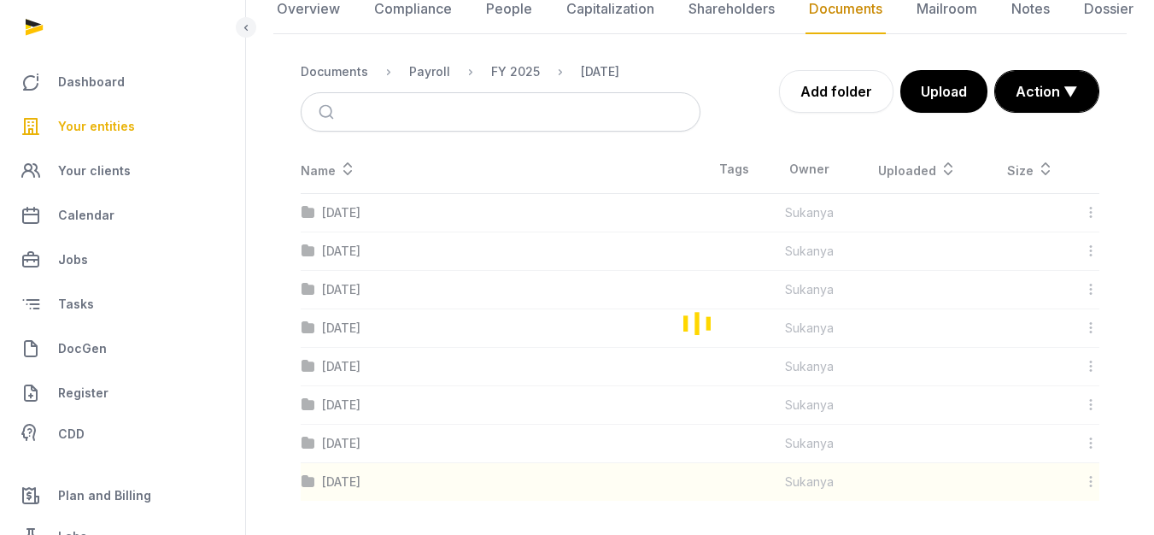
scroll to position [154, 0]
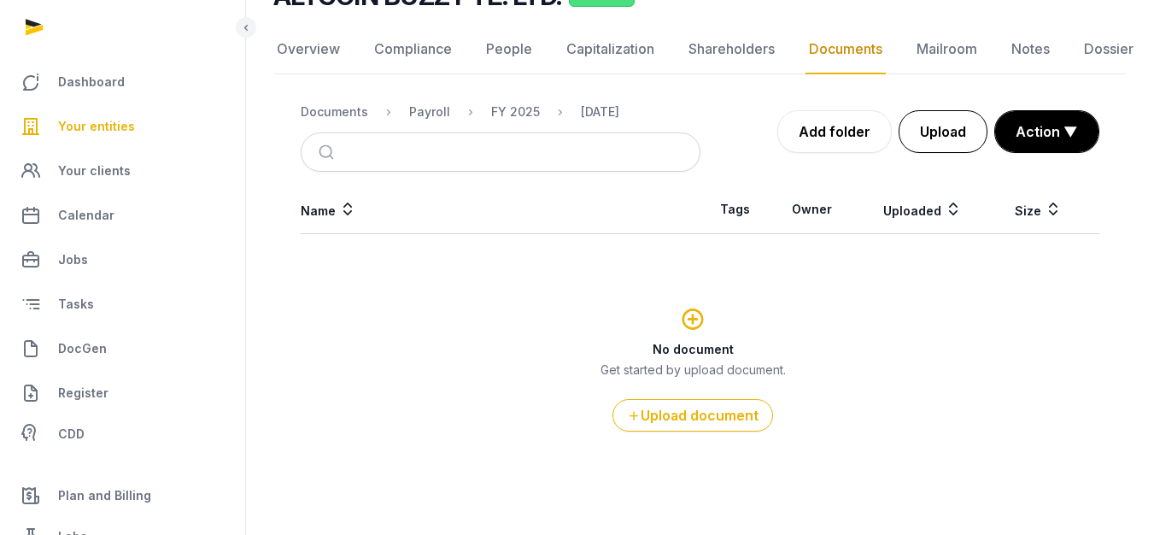
click at [932, 132] on button "Upload" at bounding box center [943, 131] width 89 height 43
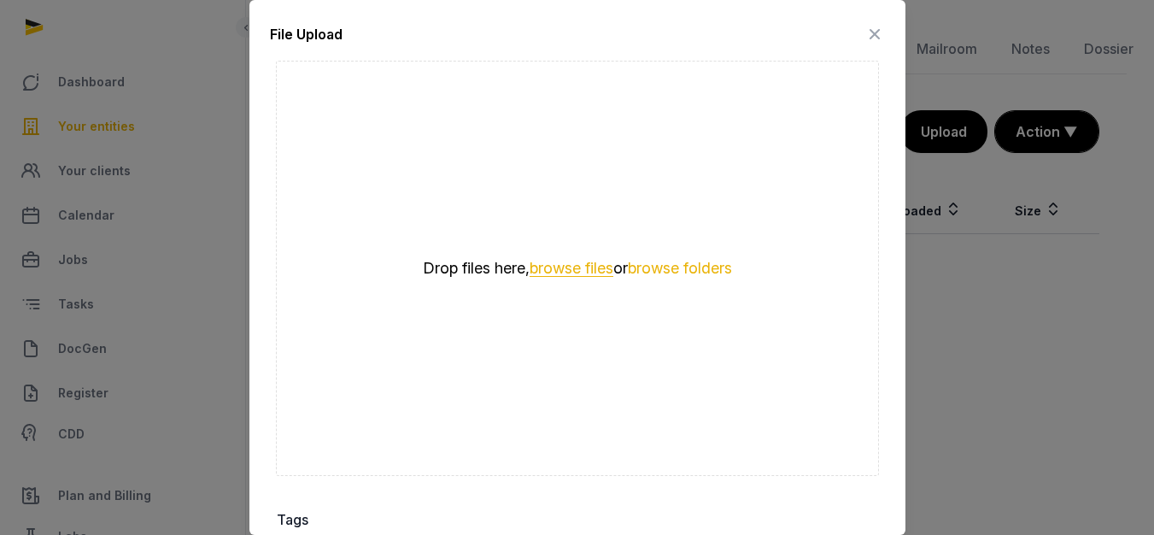
click at [573, 261] on button "browse files" at bounding box center [572, 269] width 84 height 16
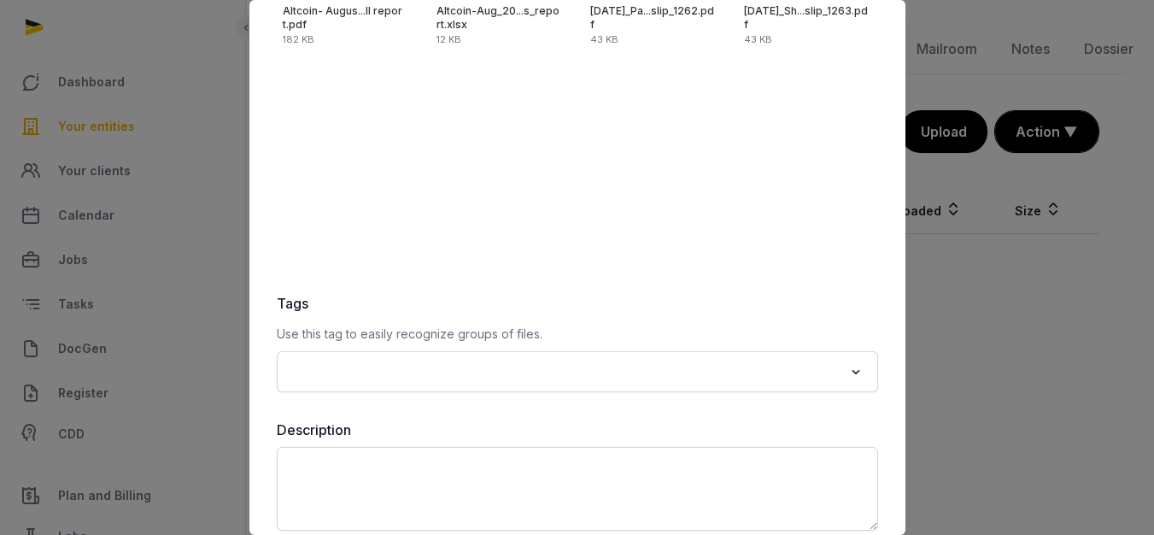
scroll to position [288, 0]
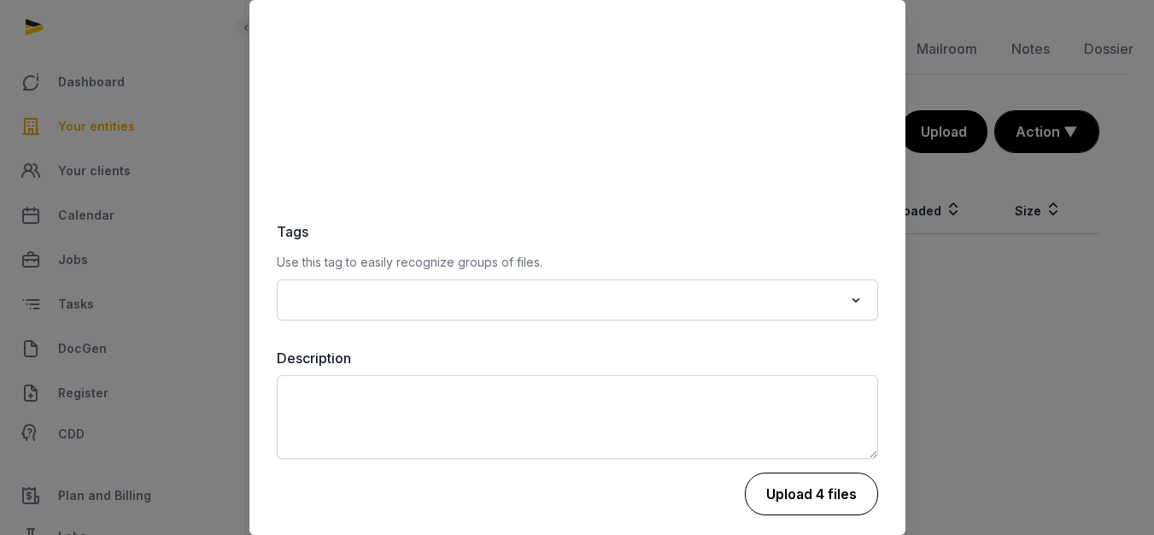
click at [792, 489] on button "Upload 4 files" at bounding box center [811, 493] width 133 height 43
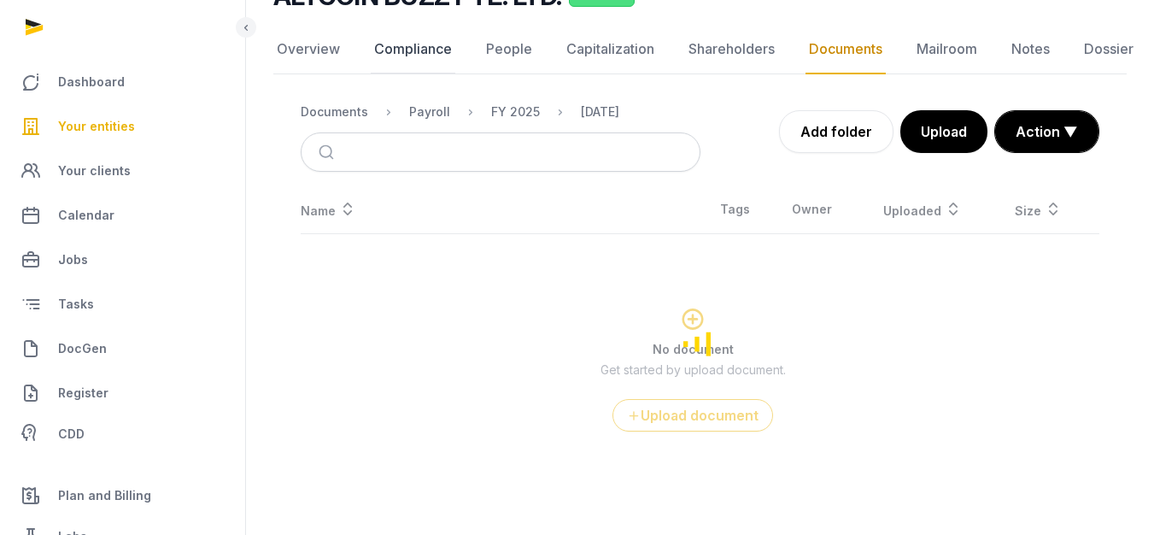
scroll to position [50, 0]
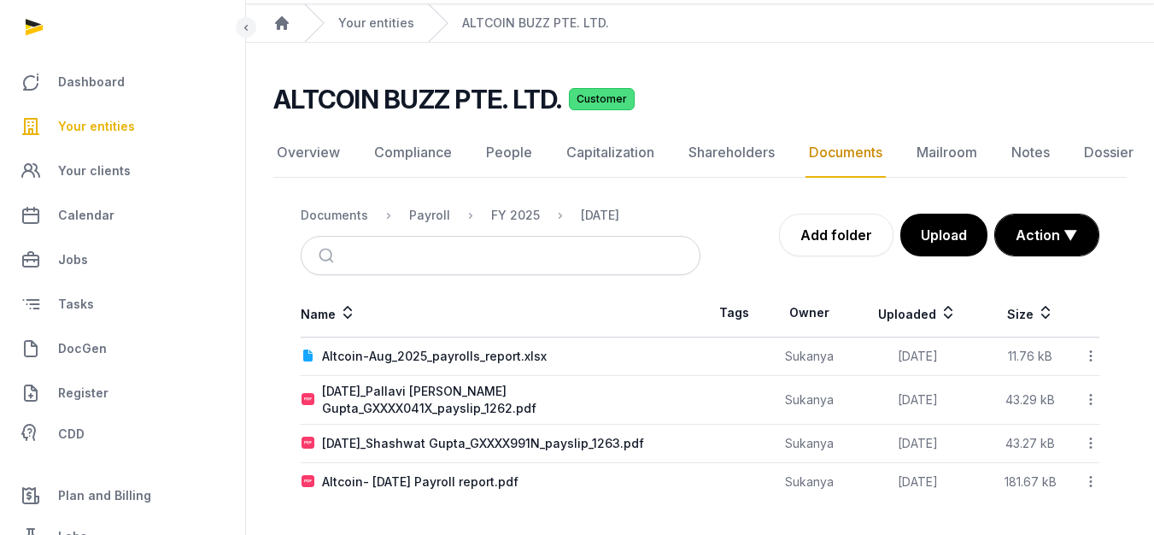
click at [131, 120] on link "Your entities" at bounding box center [123, 126] width 218 height 41
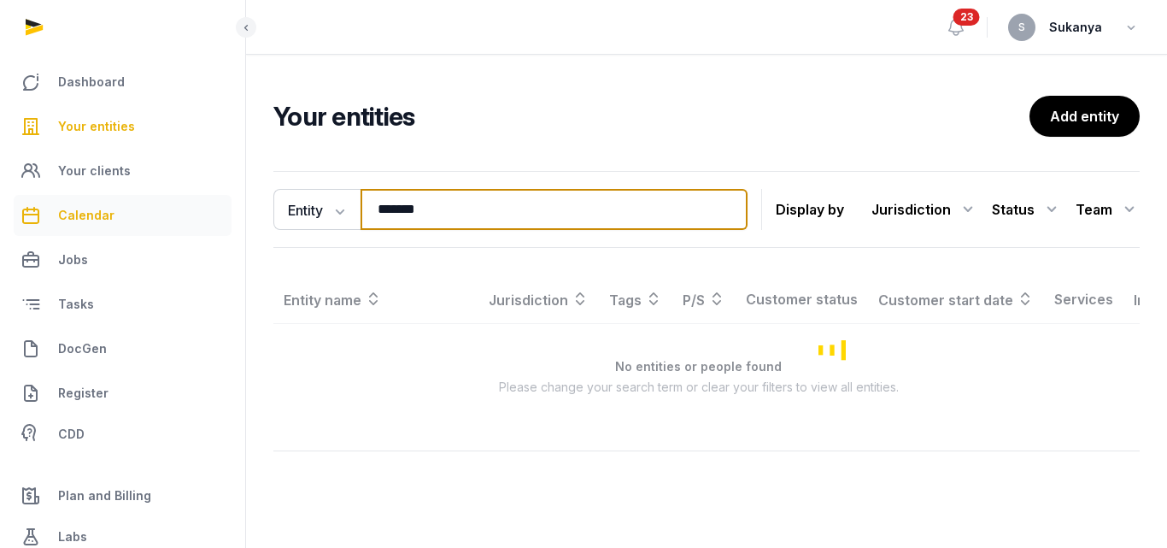
drag, startPoint x: 440, startPoint y: 220, endPoint x: 138, endPoint y: 195, distance: 303.4
click at [138, 195] on div "Dashboard Your entities Your clients Calendar Jobs Tasks DocGen Register CDD Pl…" at bounding box center [583, 274] width 1167 height 548
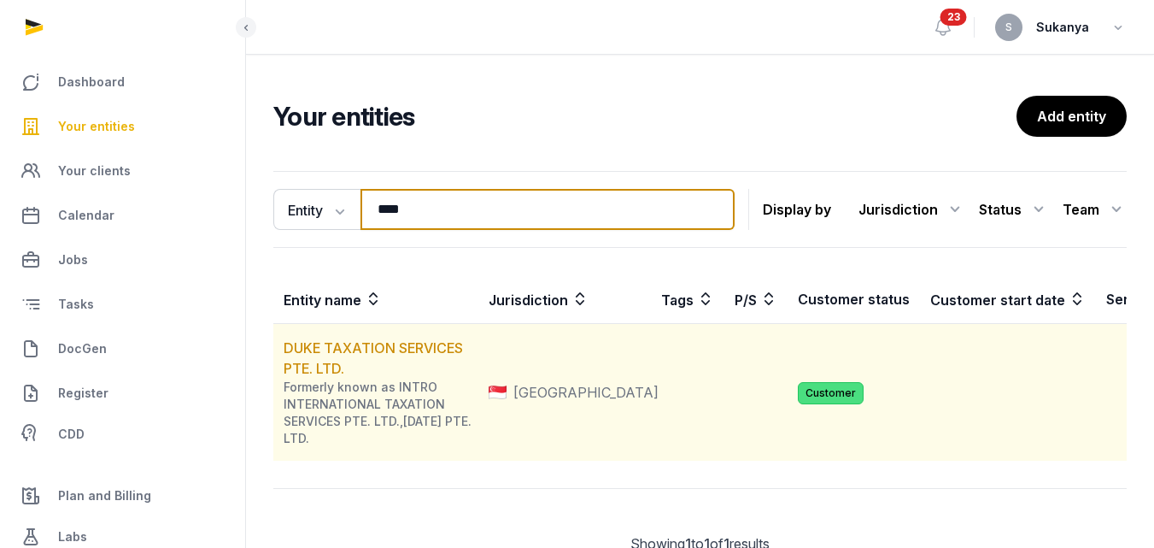
type input "****"
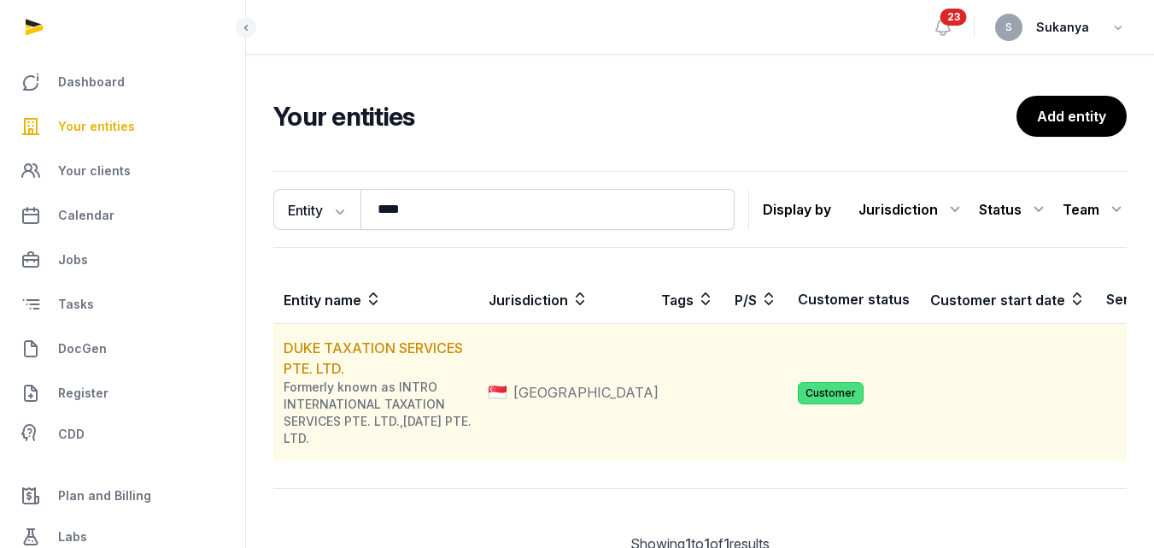
click at [375, 357] on td "DUKE TAXATION SERVICES PTE. LTD. Formerly known as INTRO INTERNATIONAL TAXATION…" at bounding box center [375, 393] width 205 height 138
click at [428, 343] on link "DUKE TAXATION SERVICES PTE. LTD." at bounding box center [373, 358] width 179 height 38
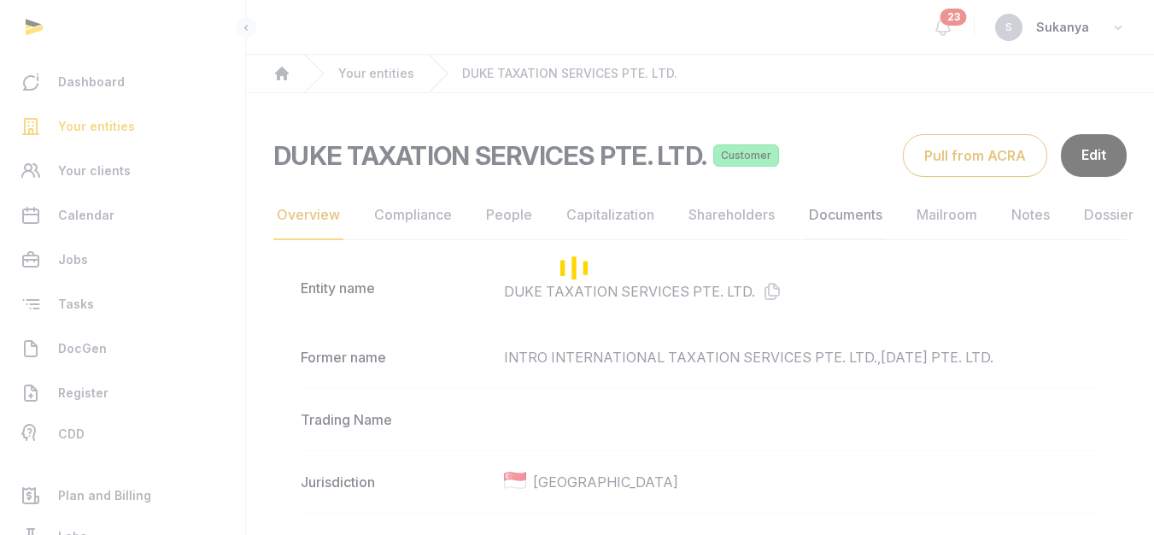
click at [825, 208] on link "Documents" at bounding box center [846, 216] width 80 height 50
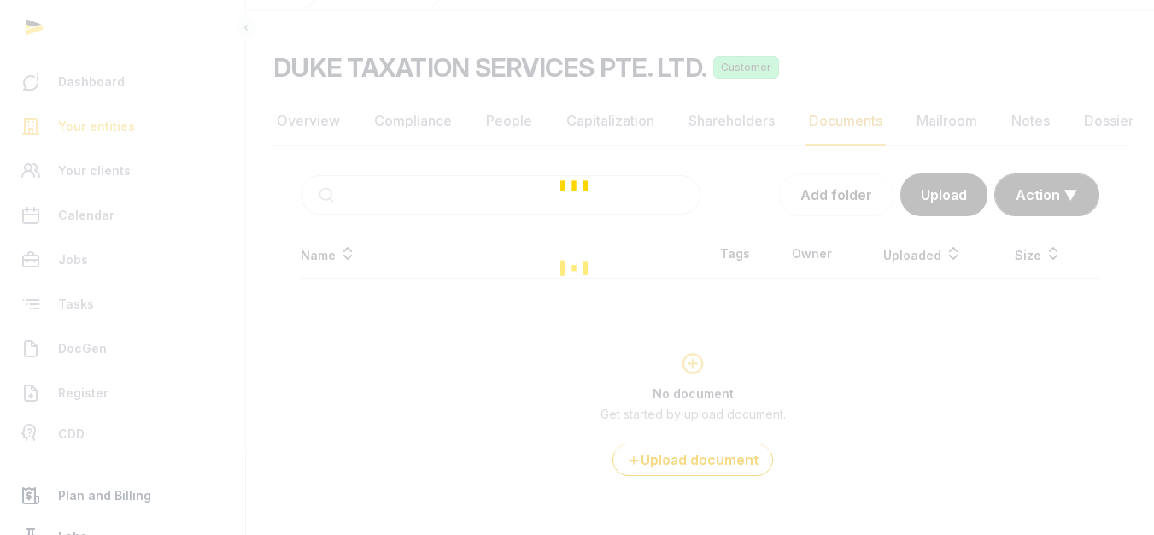
scroll to position [126, 0]
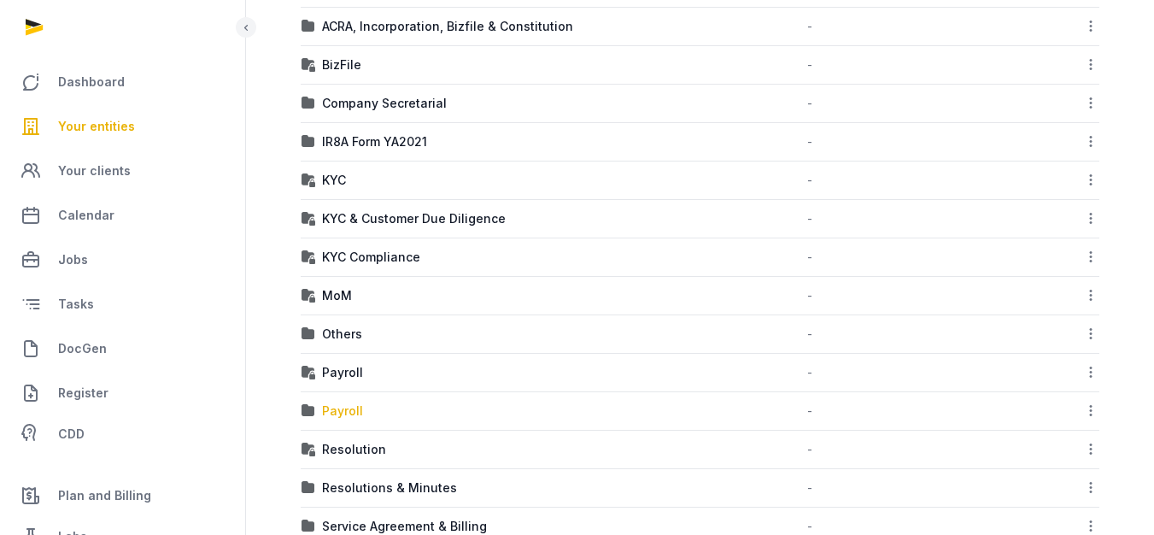
click at [329, 408] on div "Payroll" at bounding box center [342, 410] width 41 height 17
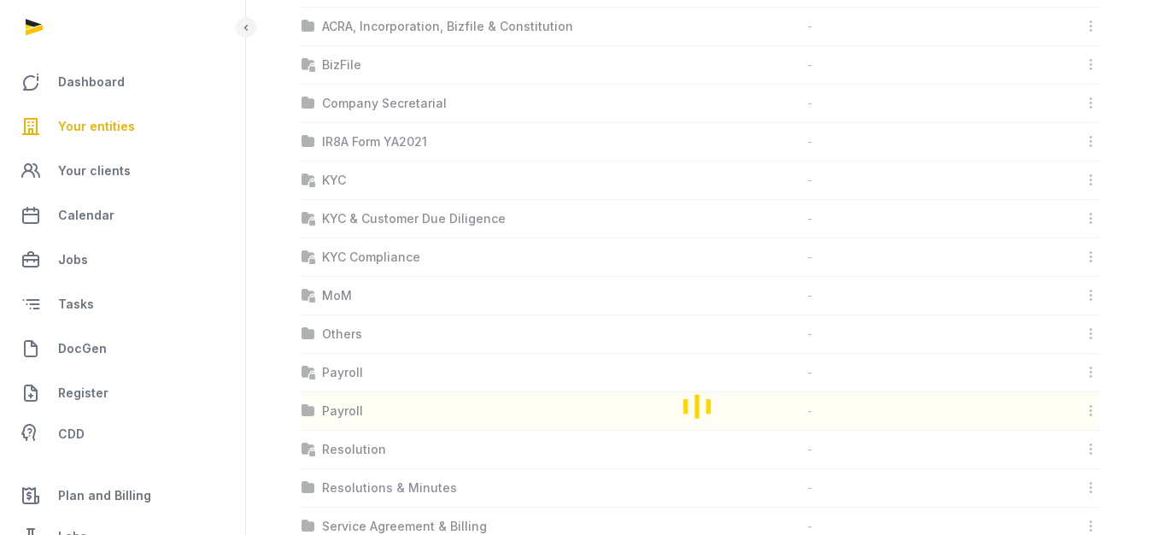
scroll to position [40, 0]
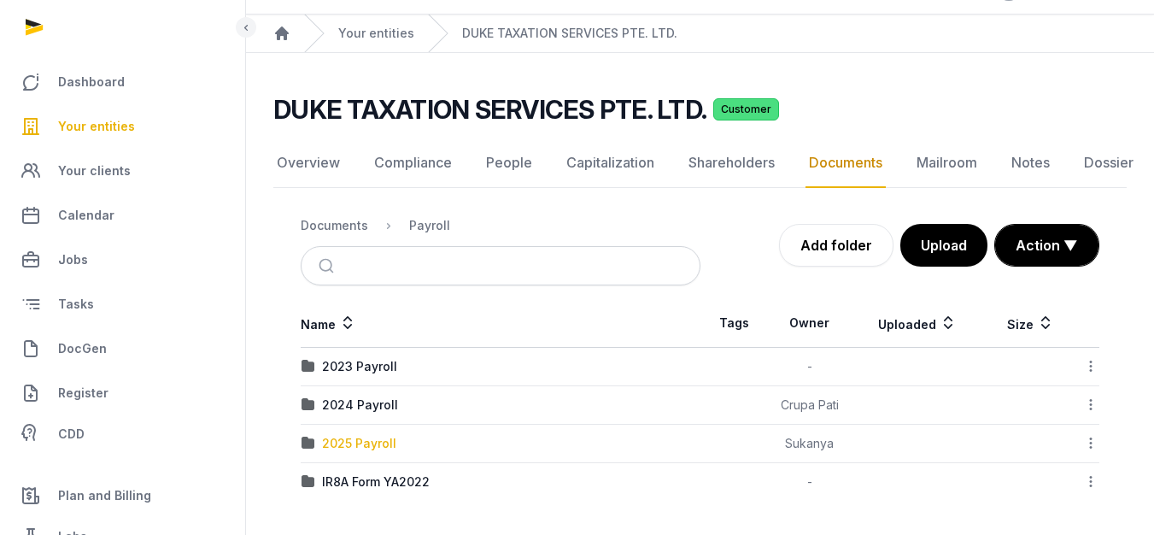
click at [376, 448] on div "2025 Payroll" at bounding box center [359, 443] width 74 height 17
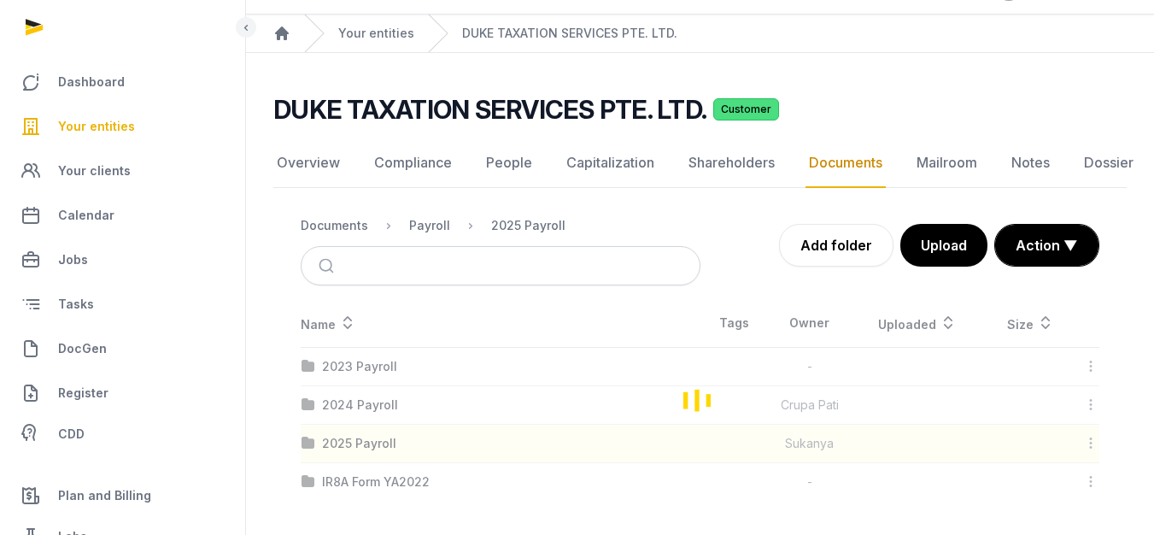
scroll to position [194, 0]
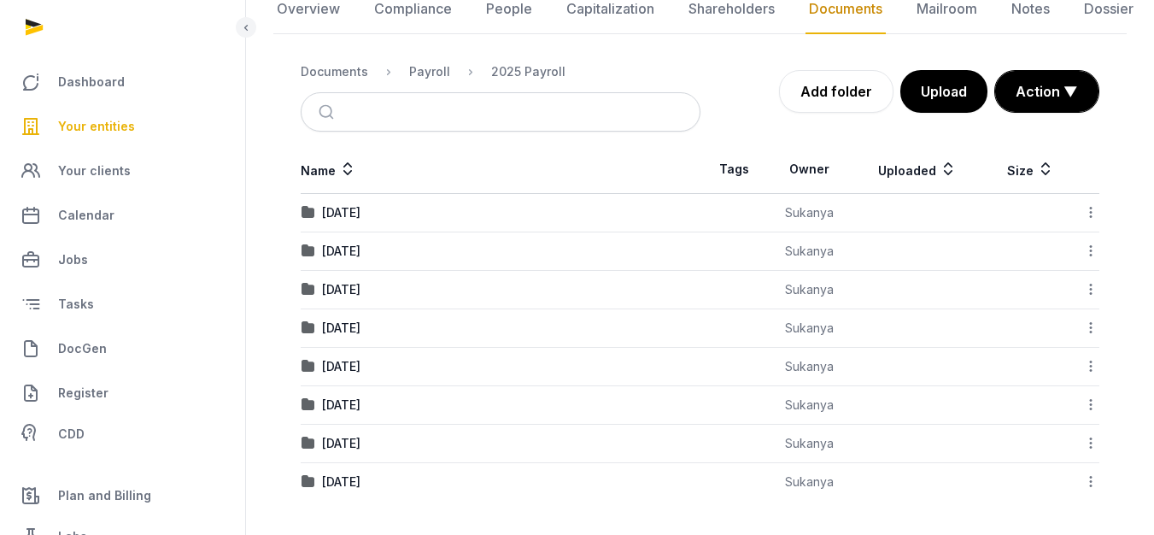
click at [1088, 483] on icon at bounding box center [1090, 481] width 15 height 18
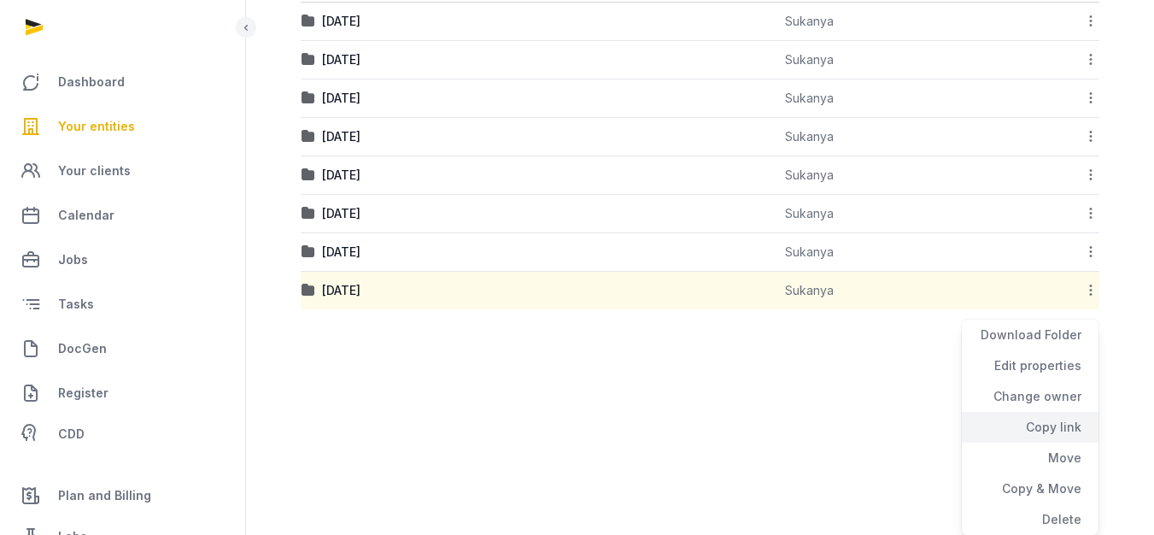
click at [1048, 429] on div "Copy link" at bounding box center [1030, 427] width 137 height 31
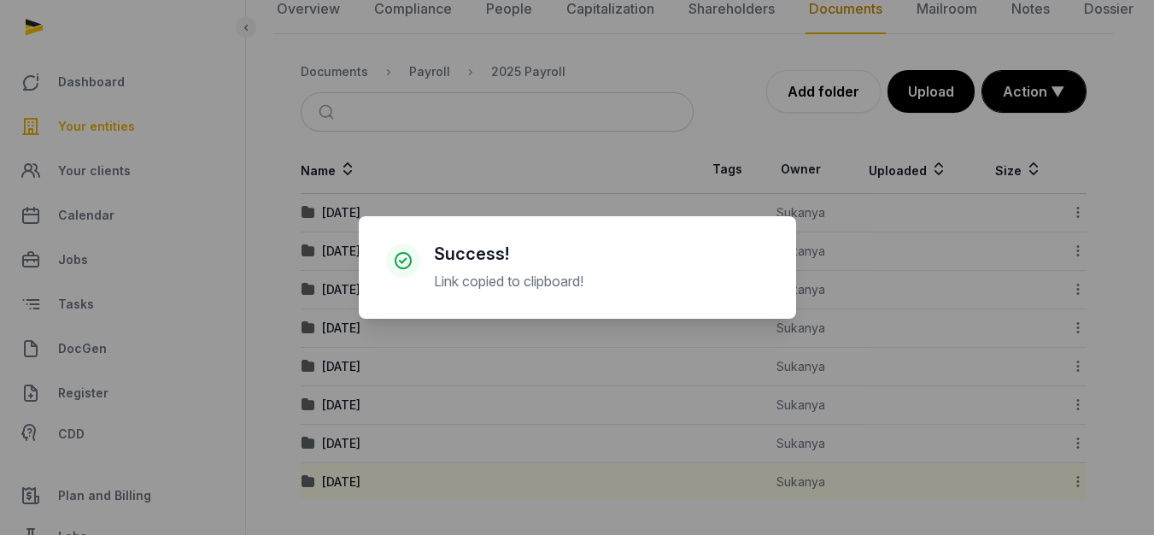
scroll to position [181, 0]
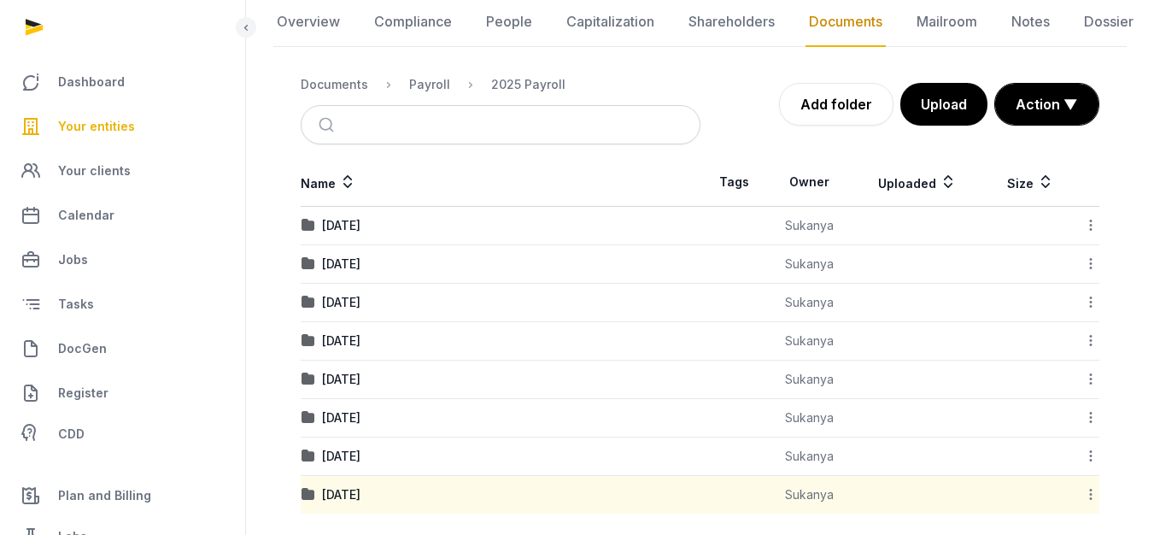
click at [99, 134] on span "Your entities" at bounding box center [96, 126] width 77 height 21
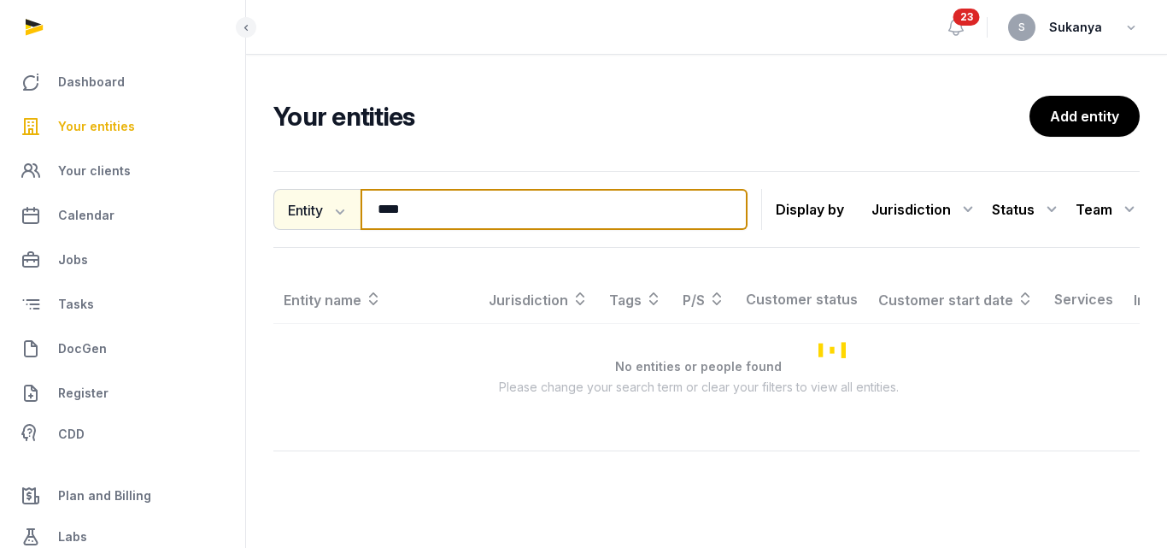
drag, startPoint x: 431, startPoint y: 211, endPoint x: 328, endPoint y: 212, distance: 103.4
click at [328, 212] on div "Entity Entity People Tags Services **** Search" at bounding box center [510, 209] width 474 height 41
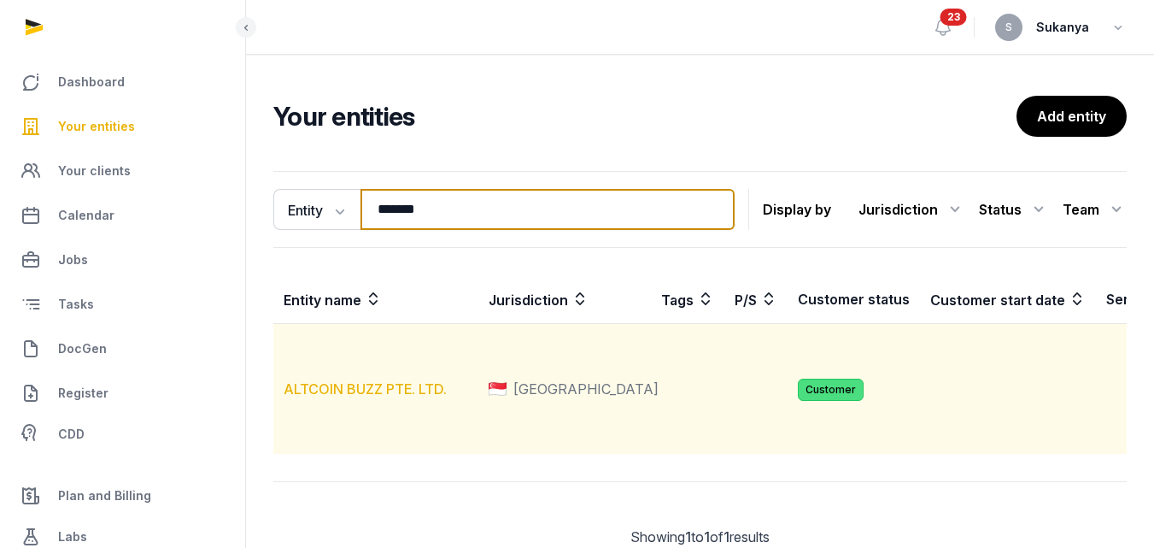
type input "*******"
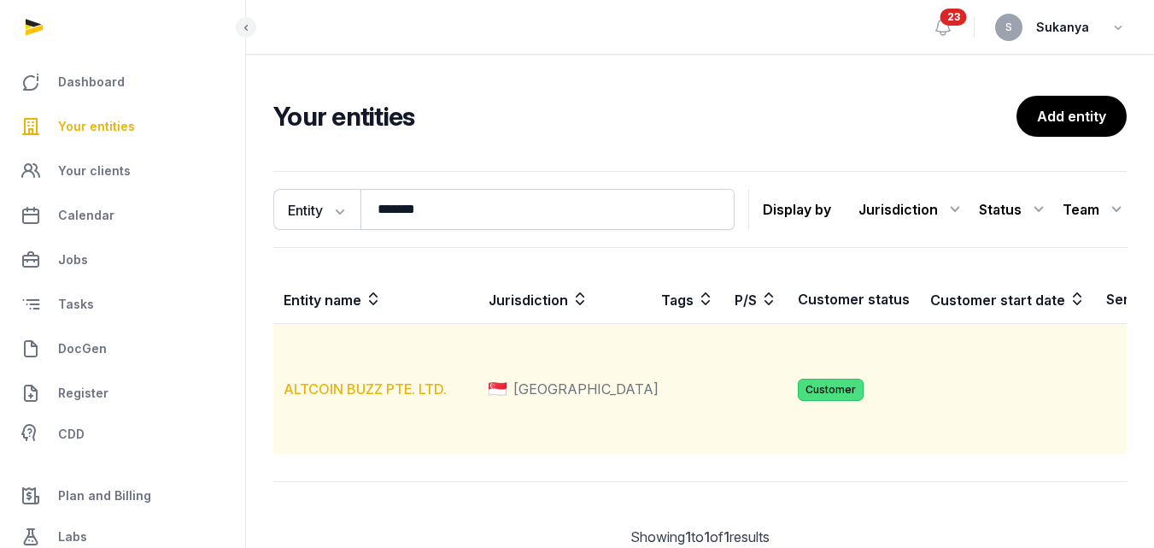
click at [417, 397] on link "ALTCOIN BUZZ PTE. LTD." at bounding box center [365, 388] width 163 height 17
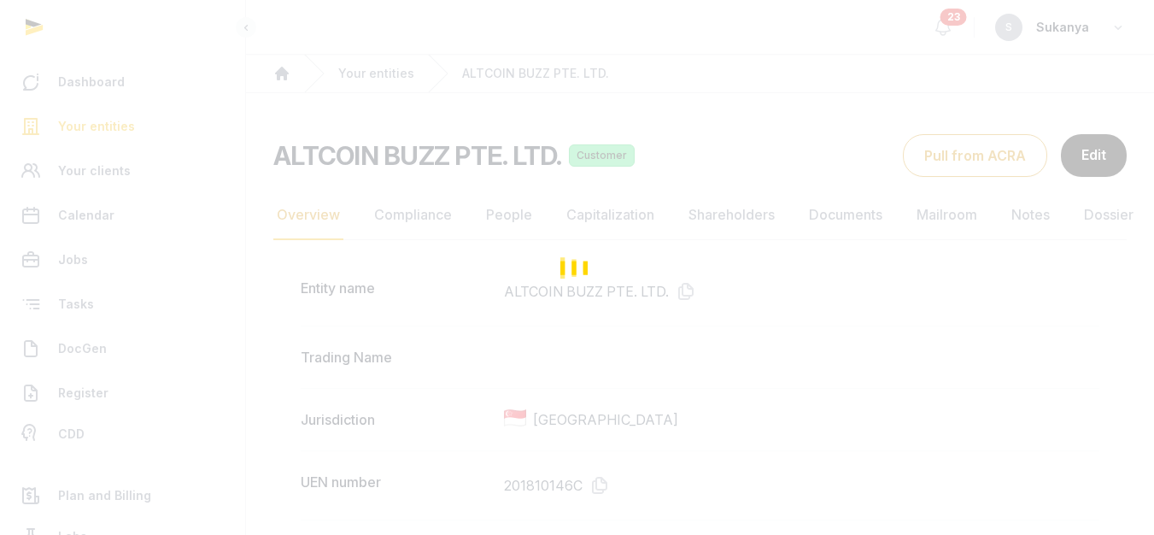
scroll to position [171, 0]
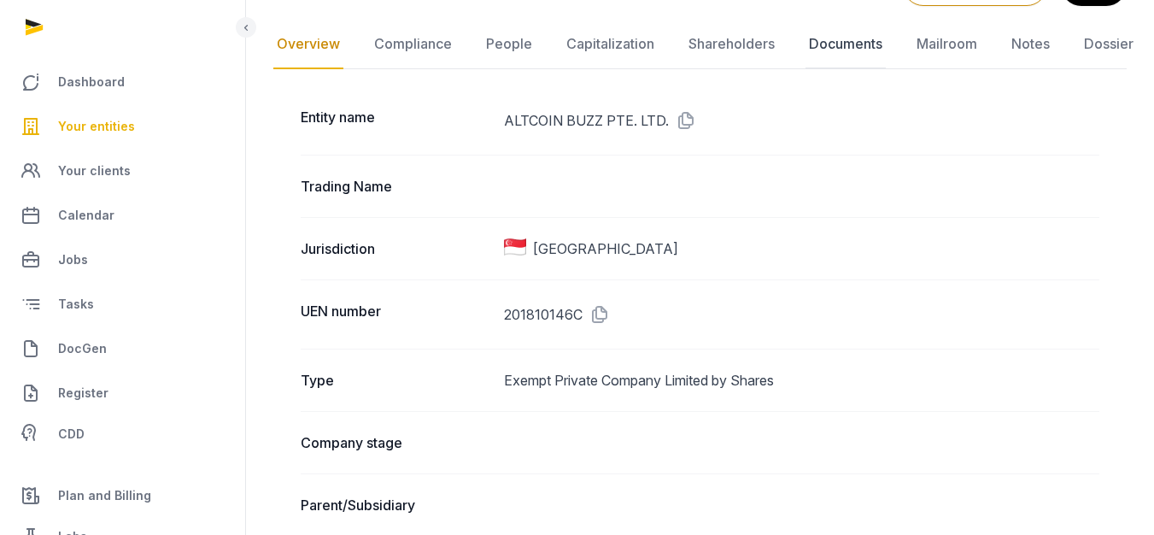
click at [845, 57] on link "Documents" at bounding box center [846, 45] width 80 height 50
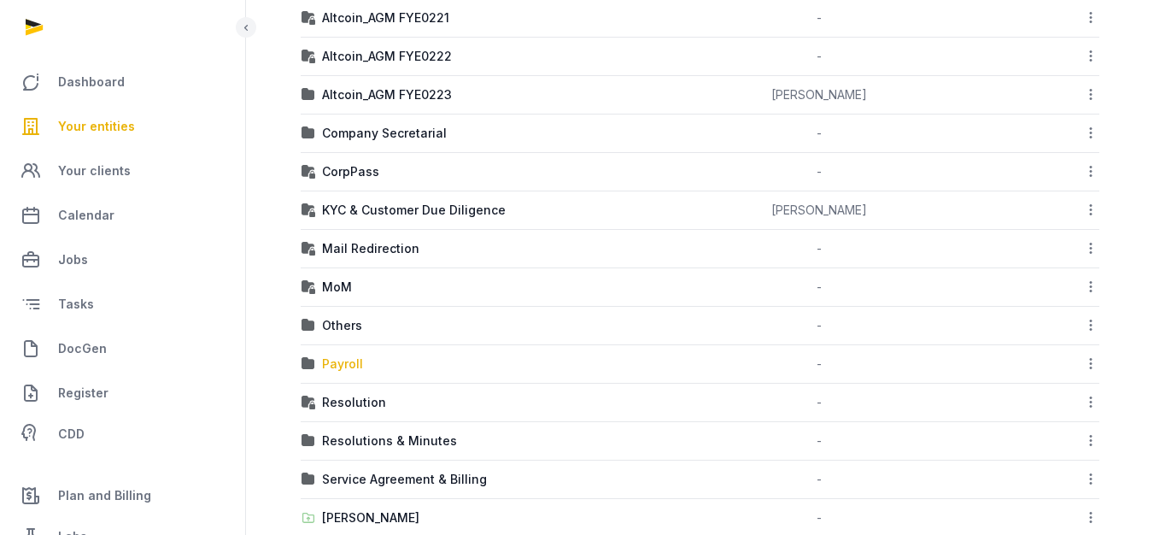
click at [323, 367] on div "Payroll" at bounding box center [342, 363] width 41 height 17
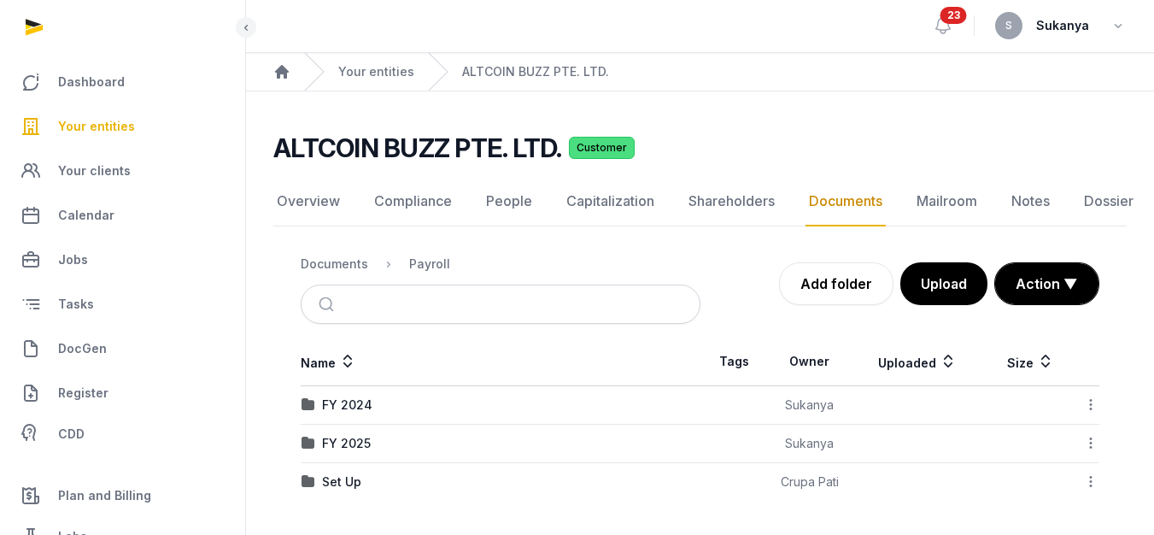
scroll to position [13, 0]
click at [333, 435] on div "FY 2025" at bounding box center [346, 443] width 49 height 17
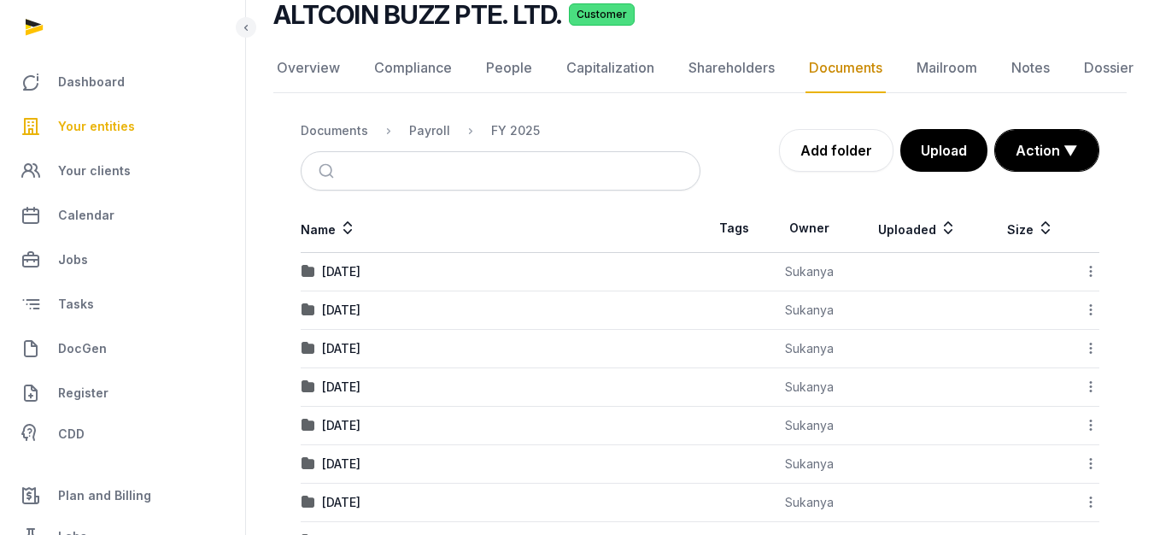
scroll to position [194, 0]
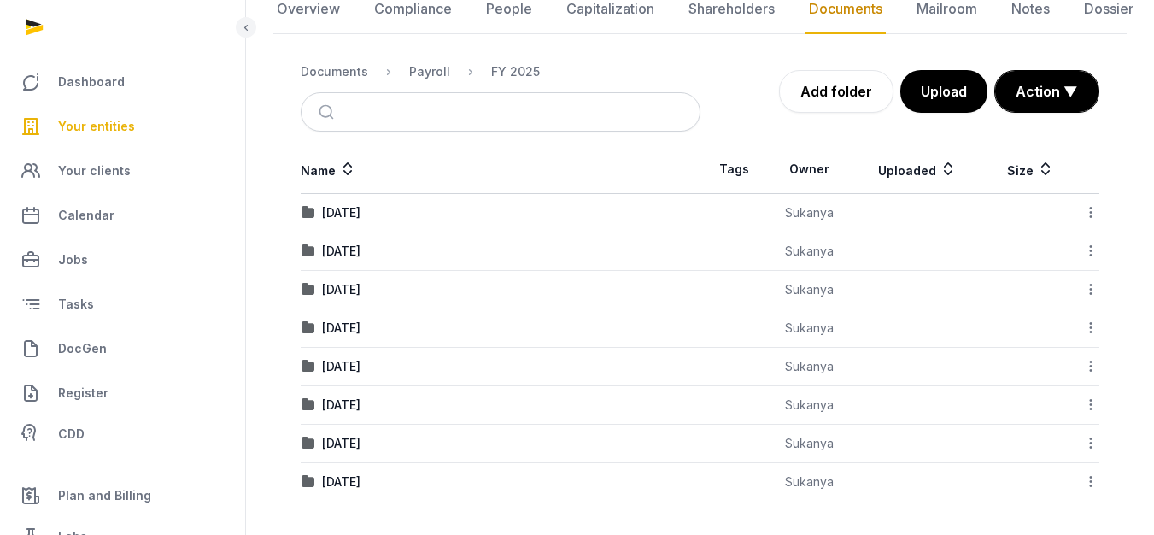
click at [1091, 481] on icon at bounding box center [1090, 481] width 15 height 18
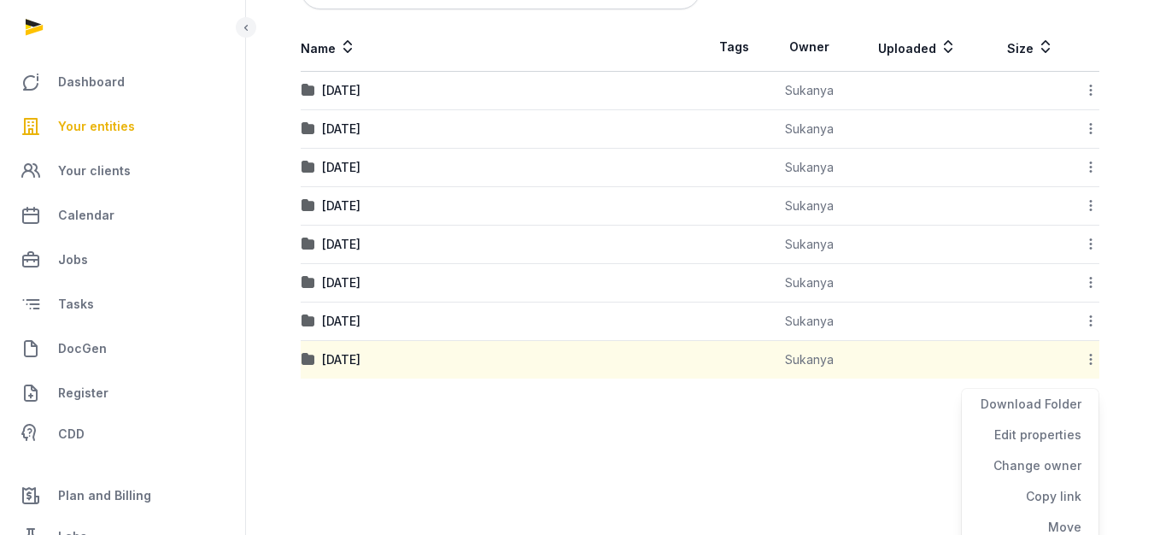
scroll to position [385, 0]
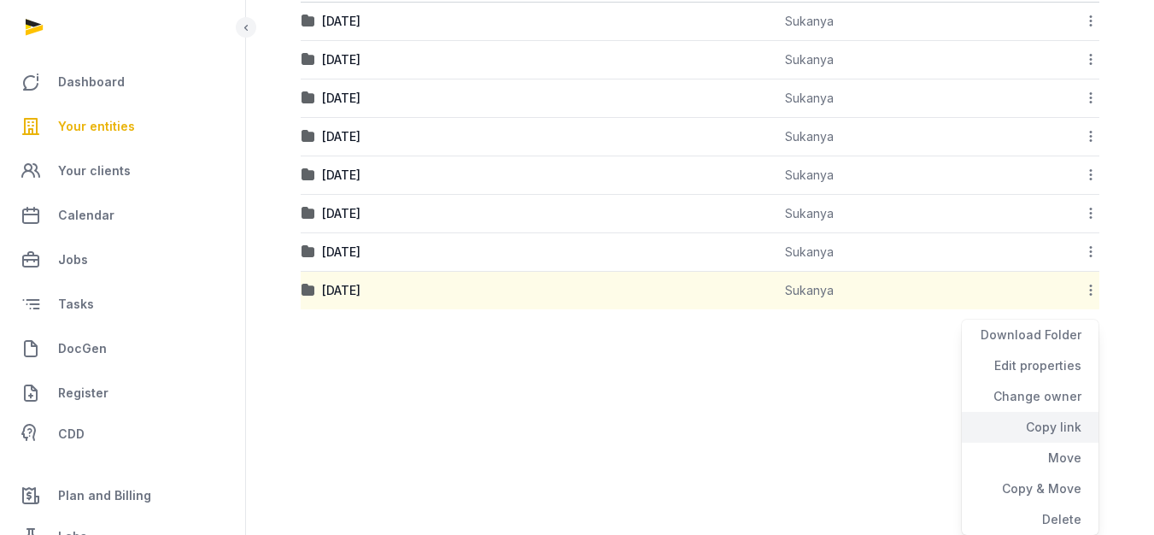
click at [1041, 428] on div "Copy link" at bounding box center [1030, 427] width 137 height 31
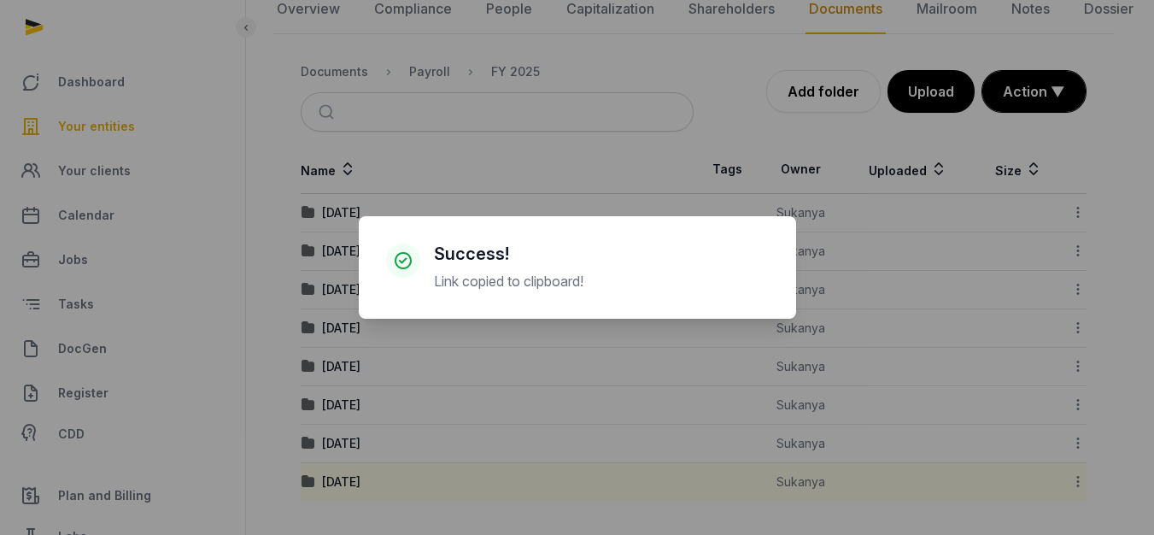
scroll to position [181, 0]
